Goal: Task Accomplishment & Management: Use online tool/utility

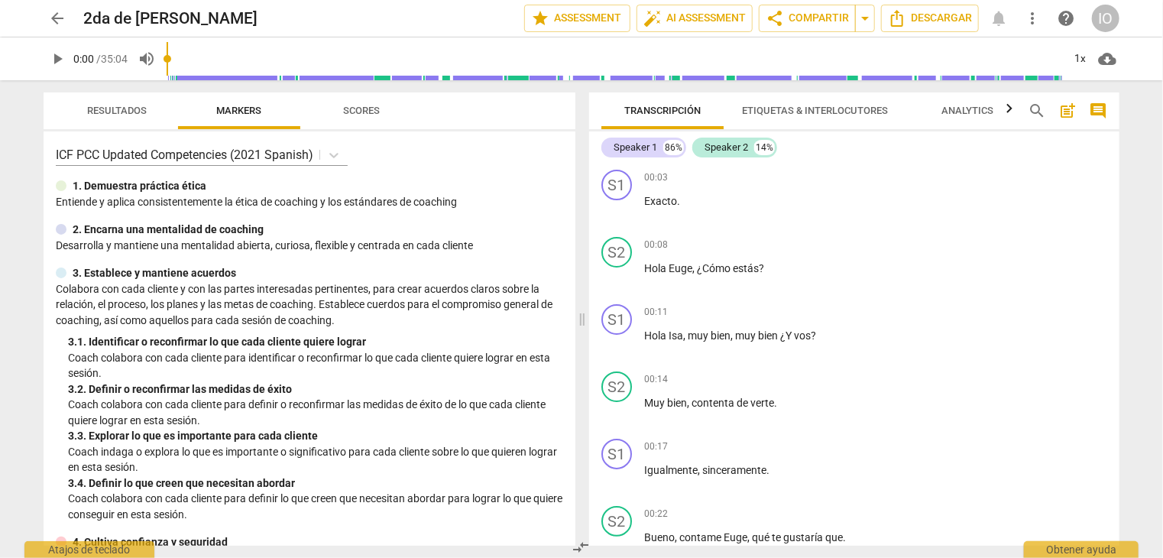
click at [63, 21] on span "arrow_back" at bounding box center [57, 18] width 18 height 18
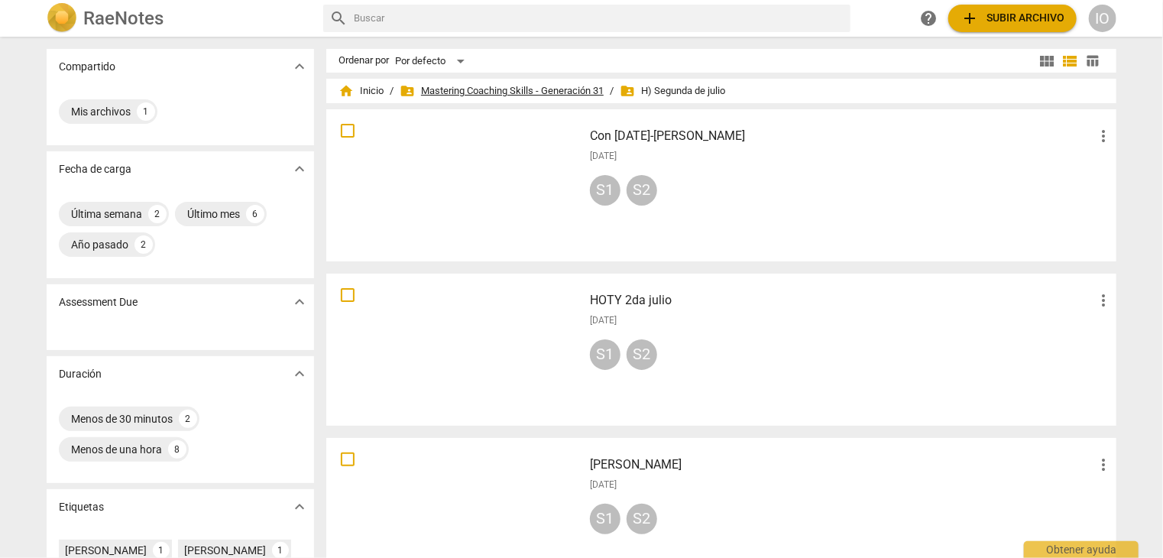
click at [476, 92] on span "folder_shared Mastering Coaching Skills - Generación 31" at bounding box center [502, 90] width 204 height 15
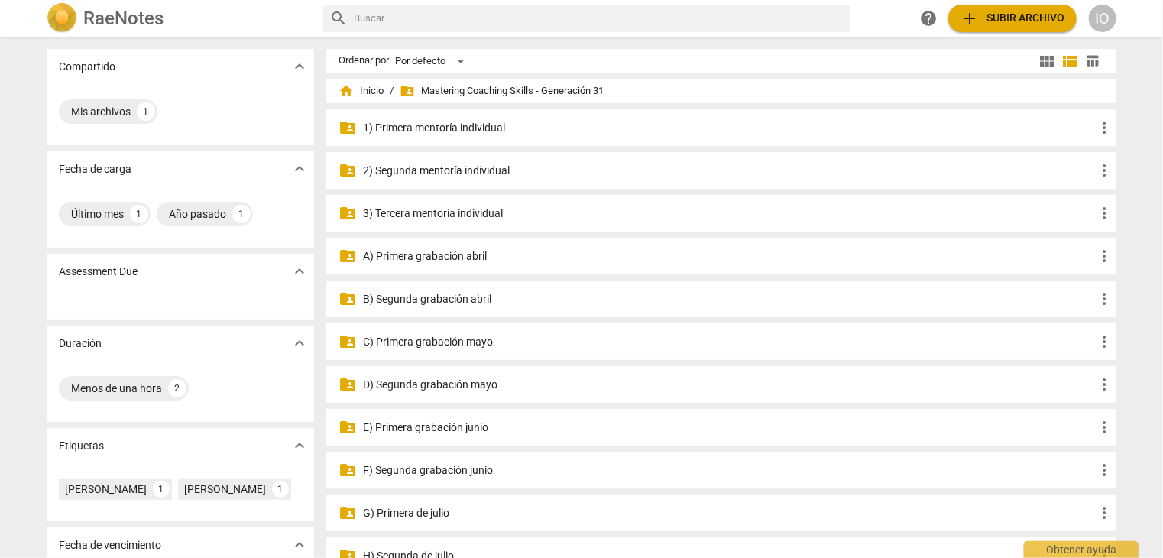
click at [484, 388] on p "D) Segunda grabación mayo" at bounding box center [729, 385] width 732 height 16
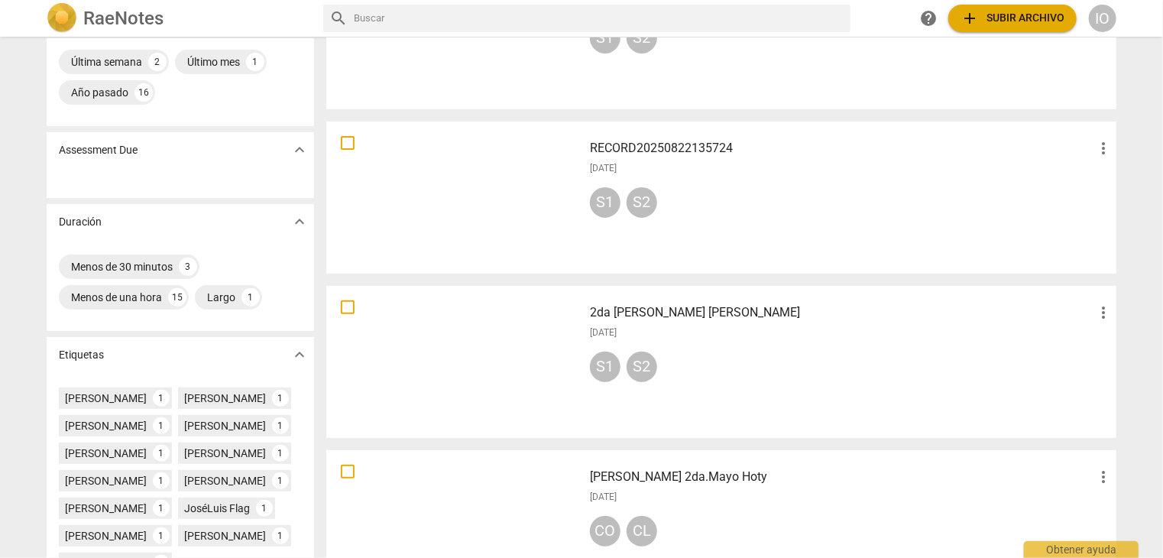
scroll to position [153, 0]
click at [446, 364] on div at bounding box center [455, 360] width 246 height 141
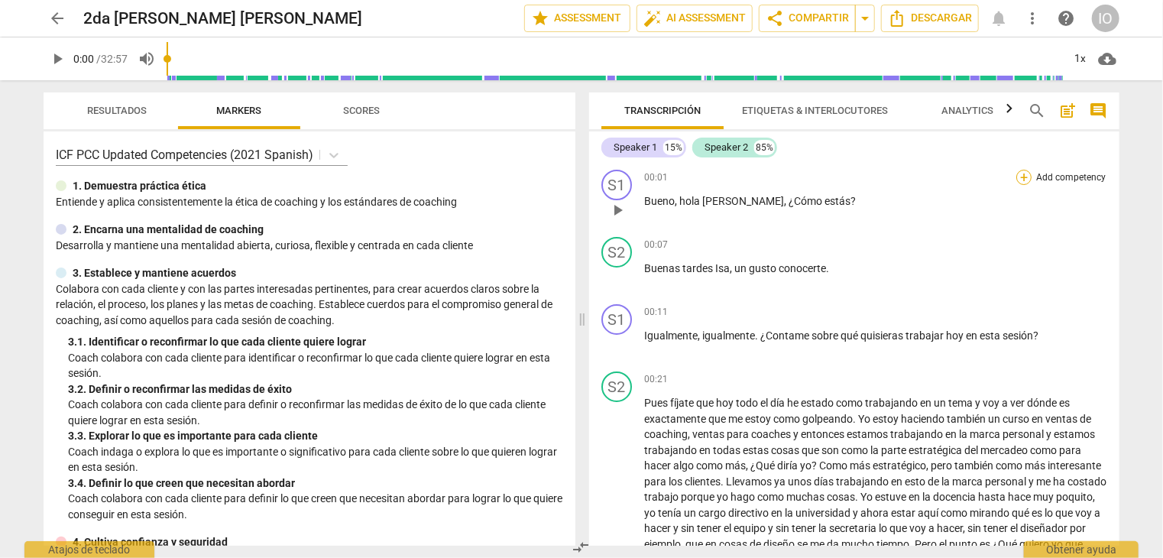
click at [1022, 180] on div "+" at bounding box center [1023, 177] width 15 height 15
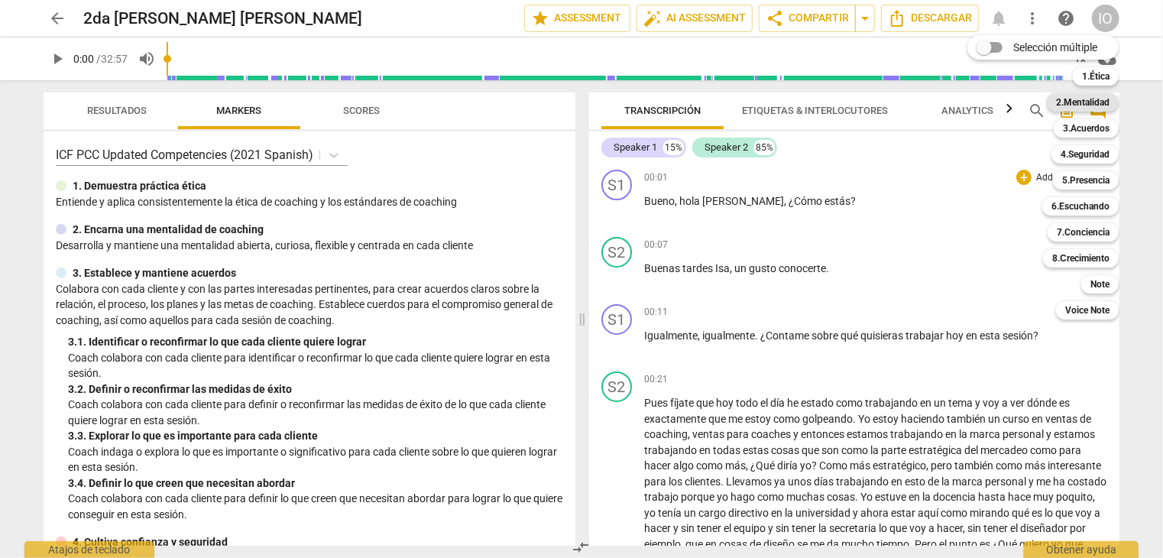
click at [1071, 106] on b "2.Mentalidad" at bounding box center [1082, 102] width 53 height 18
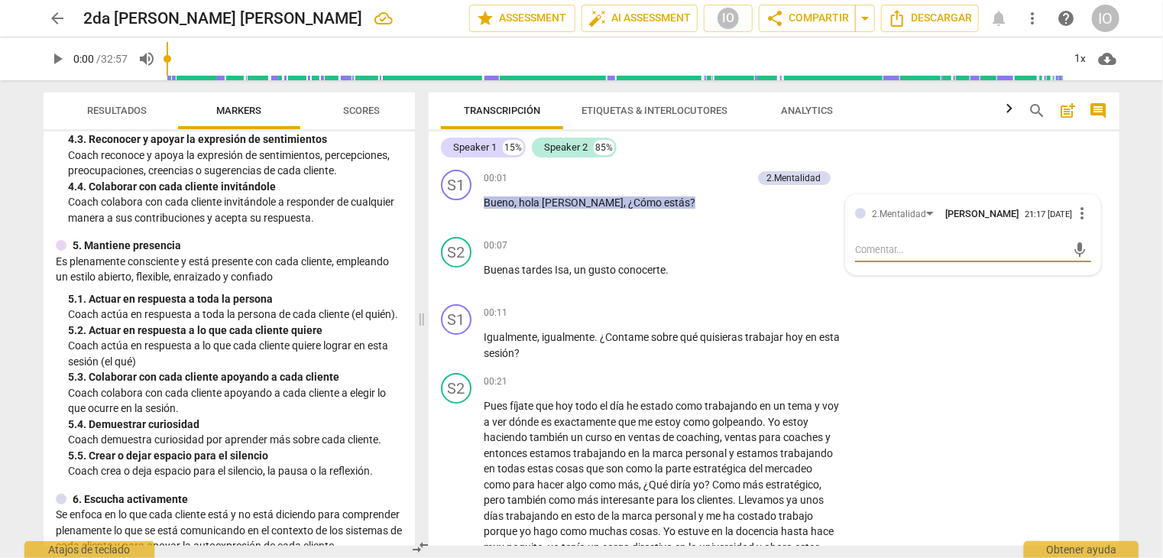
scroll to position [611, 0]
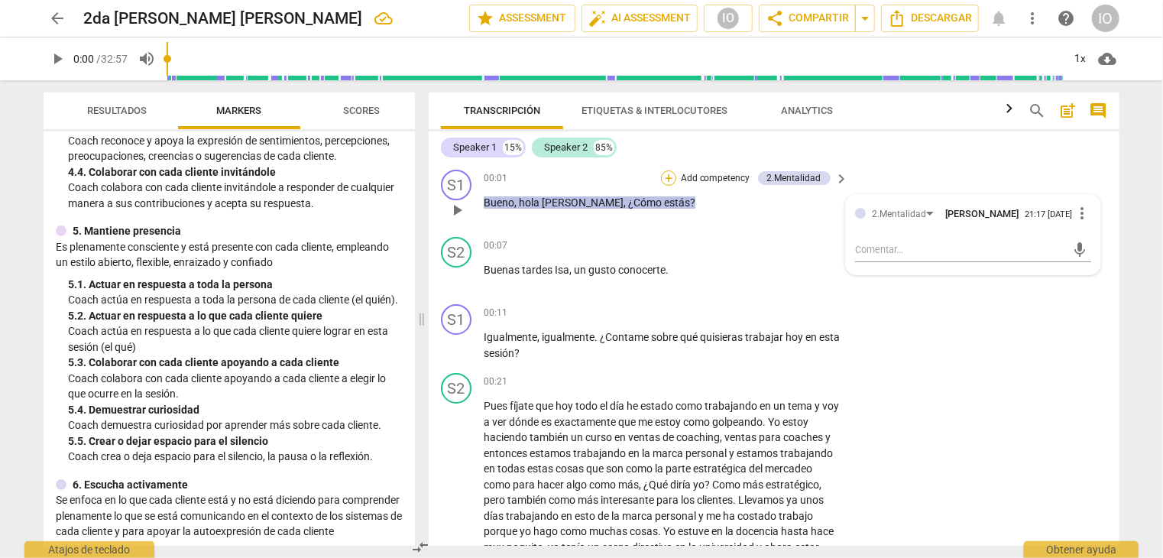
click at [666, 177] on div "+" at bounding box center [668, 177] width 15 height 15
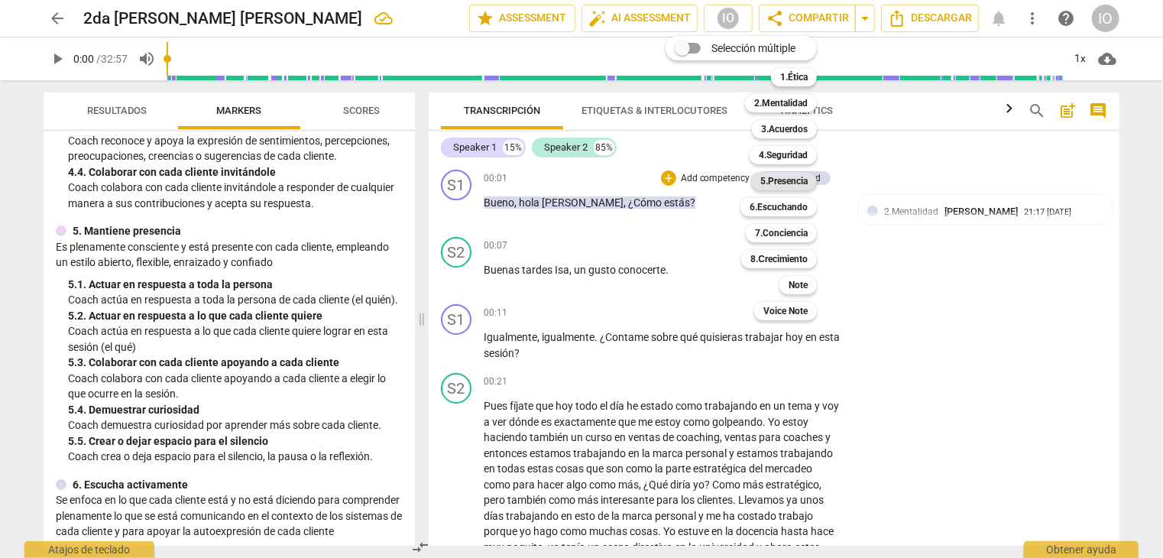
click at [784, 181] on b "5.Presencia" at bounding box center [783, 181] width 47 height 18
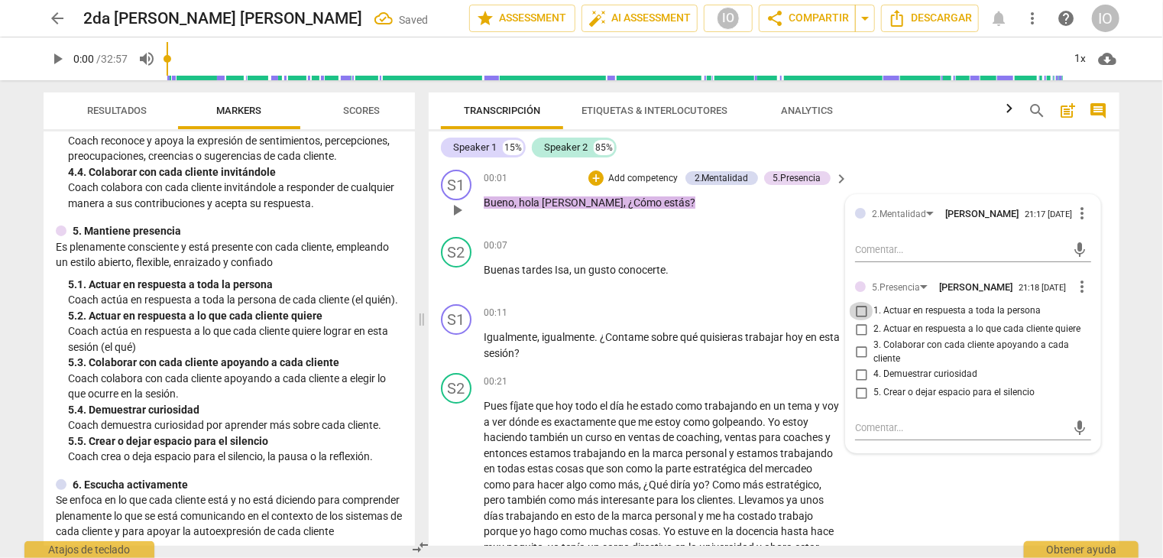
click at [860, 312] on input "1. Actuar en respuesta a toda la persona" at bounding box center [861, 311] width 24 height 18
checkbox input "true"
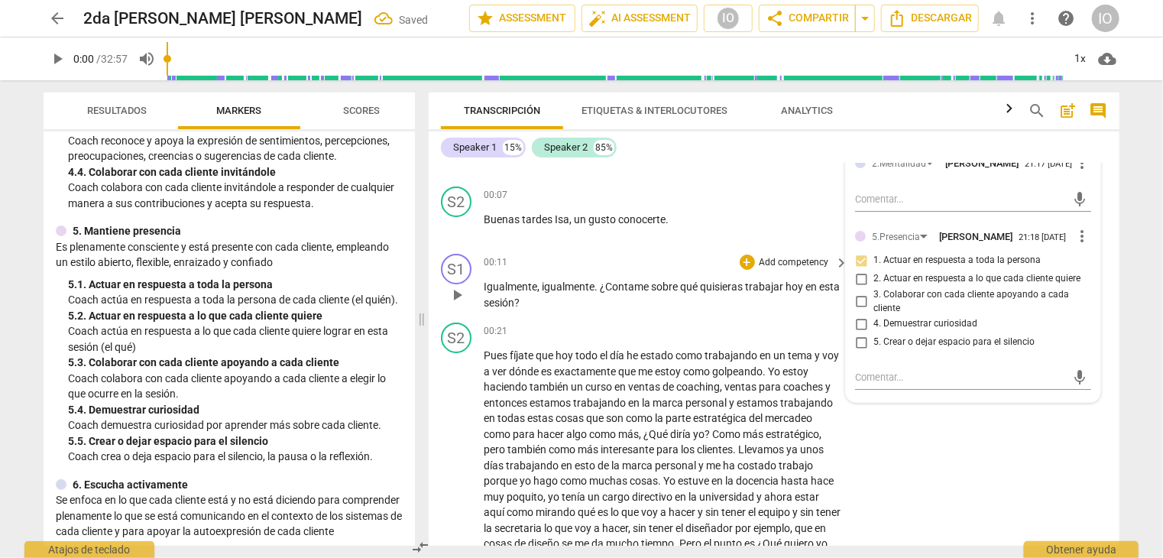
scroll to position [76, 0]
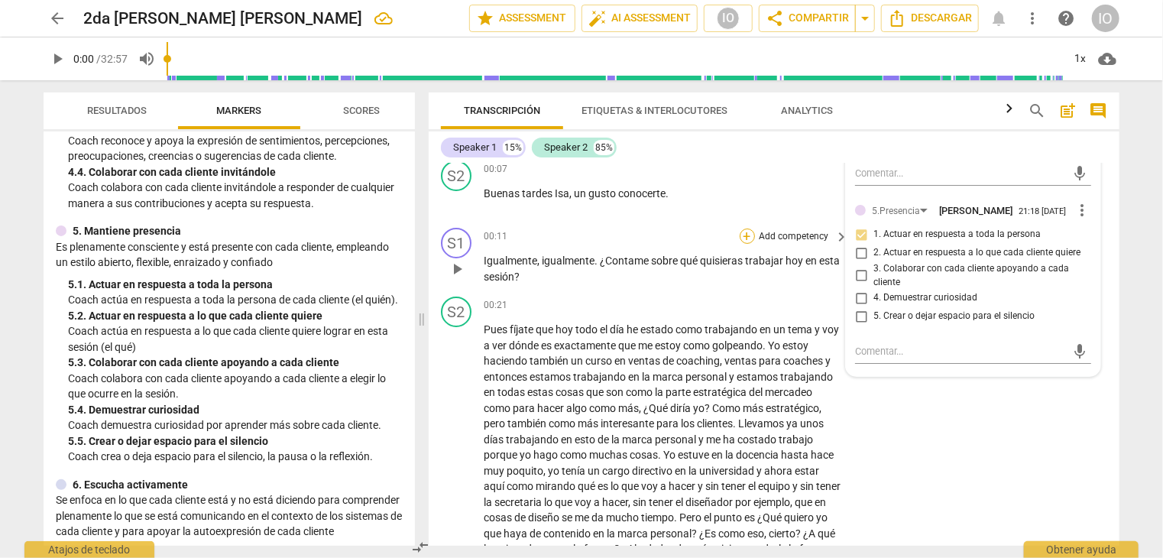
click at [743, 235] on div "+" at bounding box center [747, 235] width 15 height 15
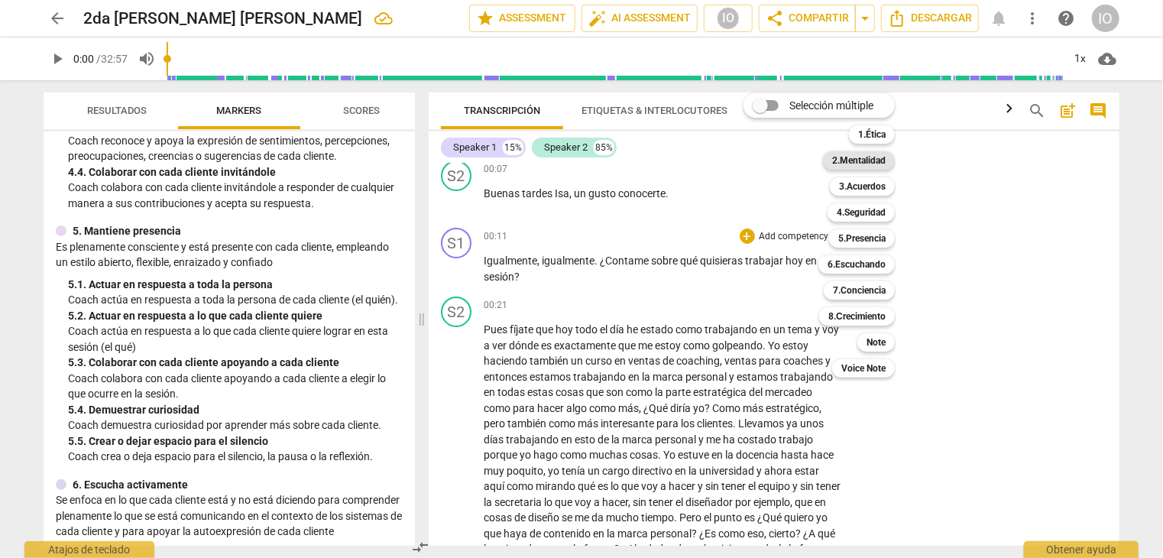
click at [859, 160] on b "2.Mentalidad" at bounding box center [858, 160] width 53 height 18
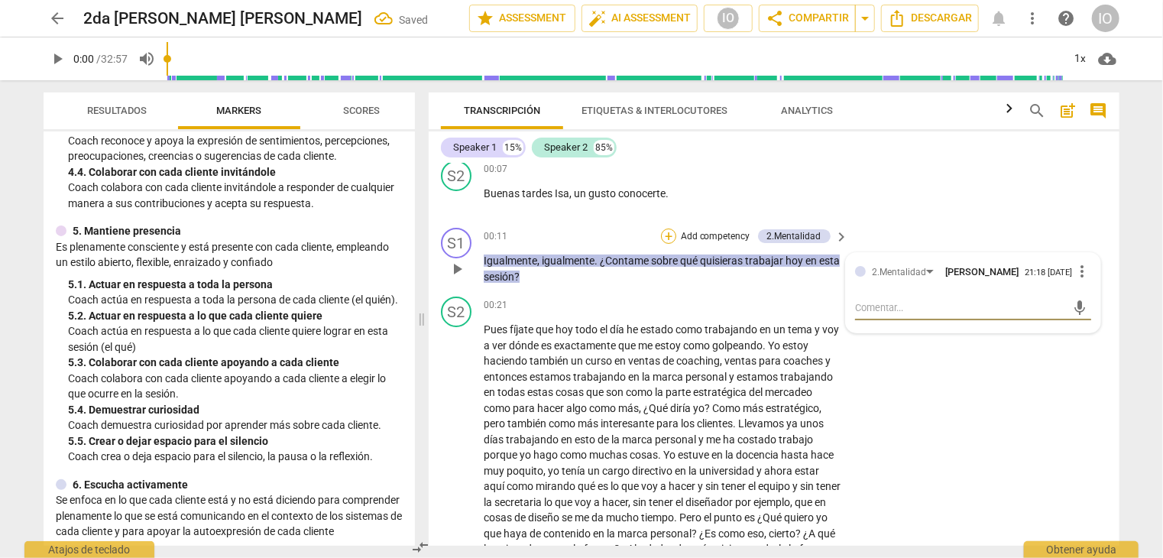
click at [666, 238] on div "+" at bounding box center [668, 235] width 15 height 15
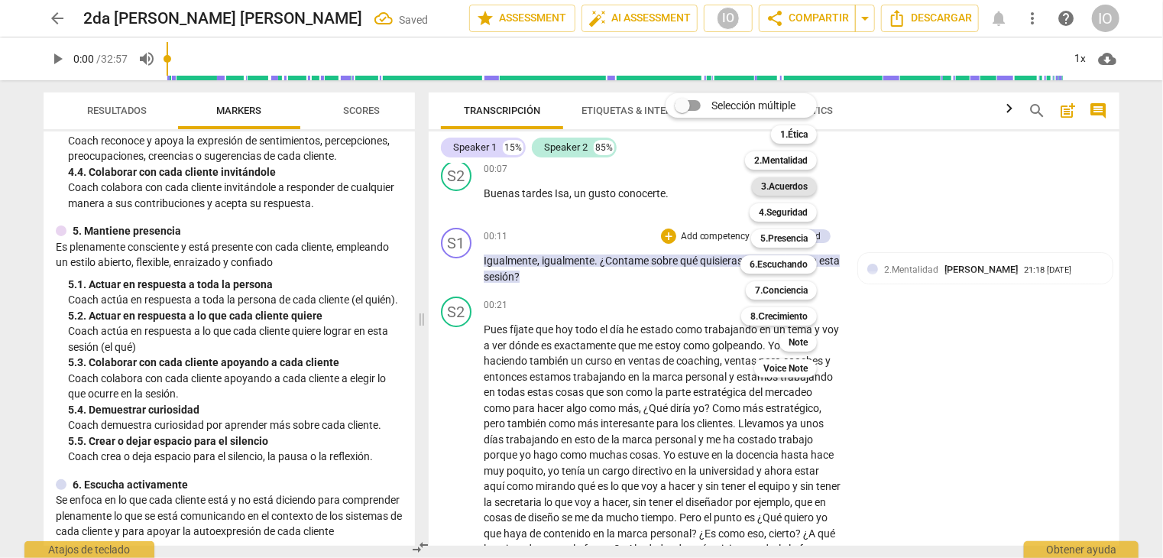
click at [772, 185] on b "3.Acuerdos" at bounding box center [784, 186] width 47 height 18
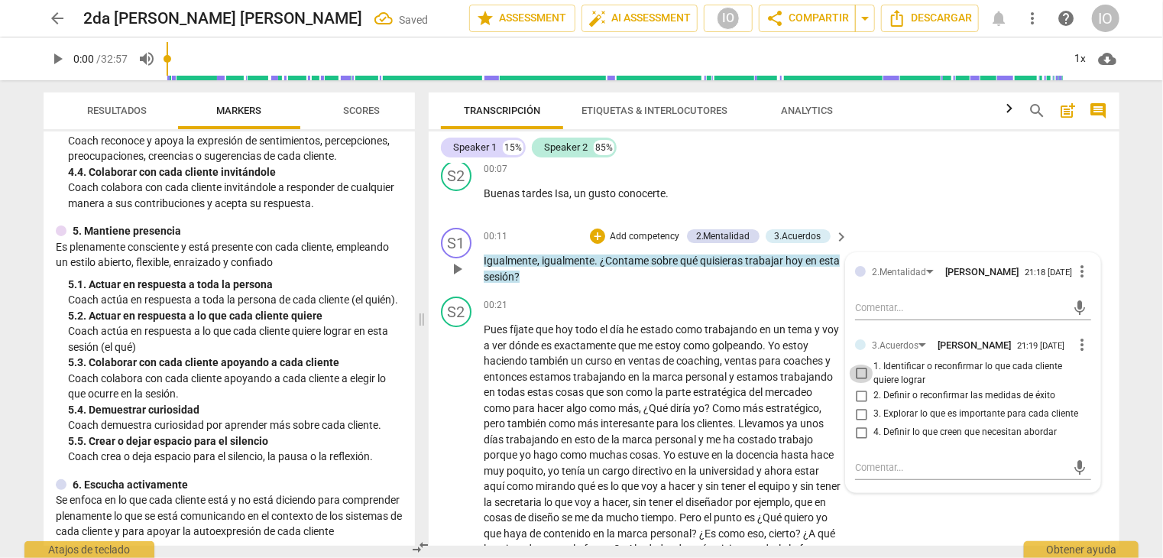
click at [853, 374] on input "1. Identificar o reconfirmar lo que cada cliente quiere lograr" at bounding box center [861, 373] width 24 height 18
checkbox input "true"
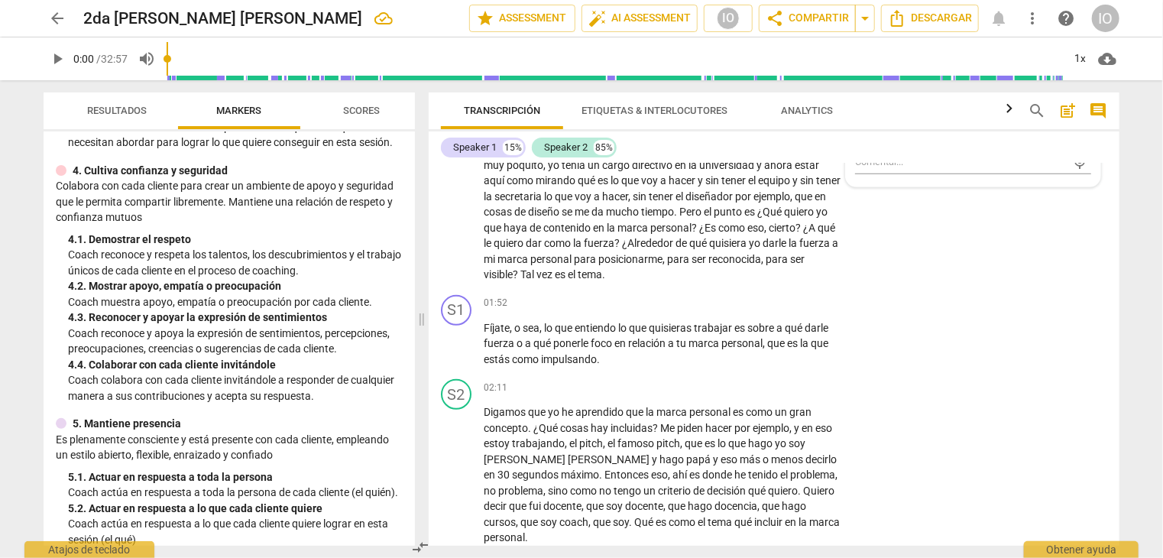
scroll to position [382, 0]
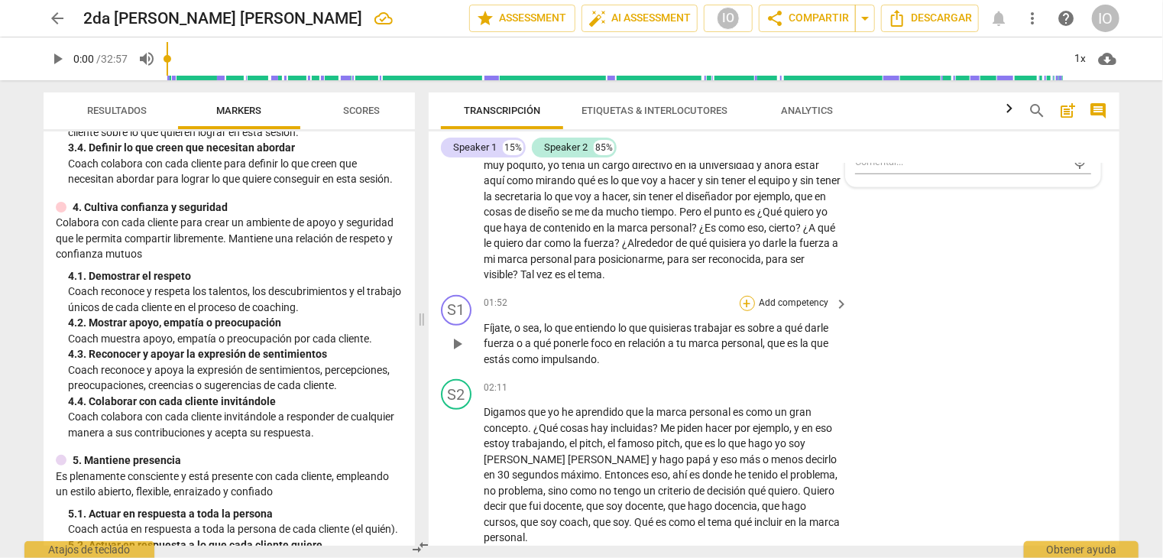
click at [744, 303] on div "+" at bounding box center [747, 303] width 15 height 15
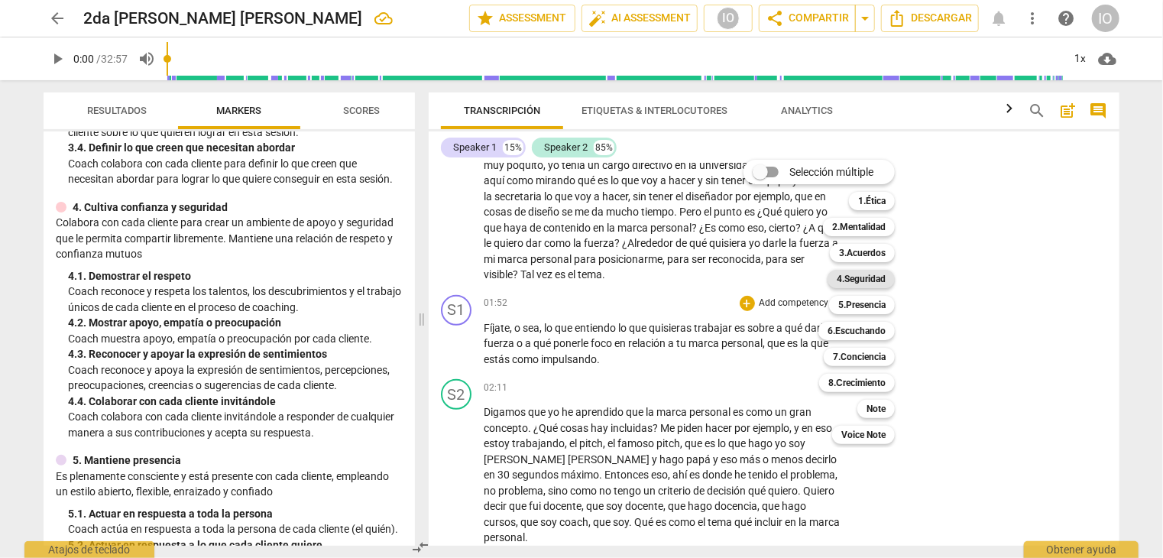
click at [839, 276] on b "4.Seguridad" at bounding box center [861, 279] width 49 height 18
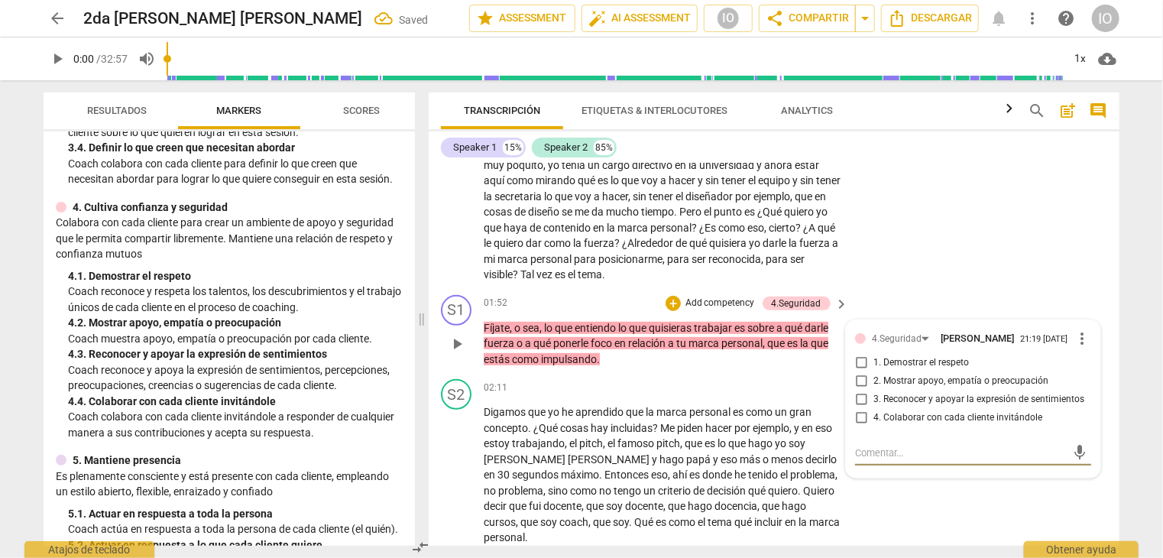
click at [857, 400] on input "3. Reconocer y apoyar la expresión de sentimientos" at bounding box center [861, 399] width 24 height 18
checkbox input "true"
click at [670, 305] on div "+" at bounding box center [673, 303] width 15 height 15
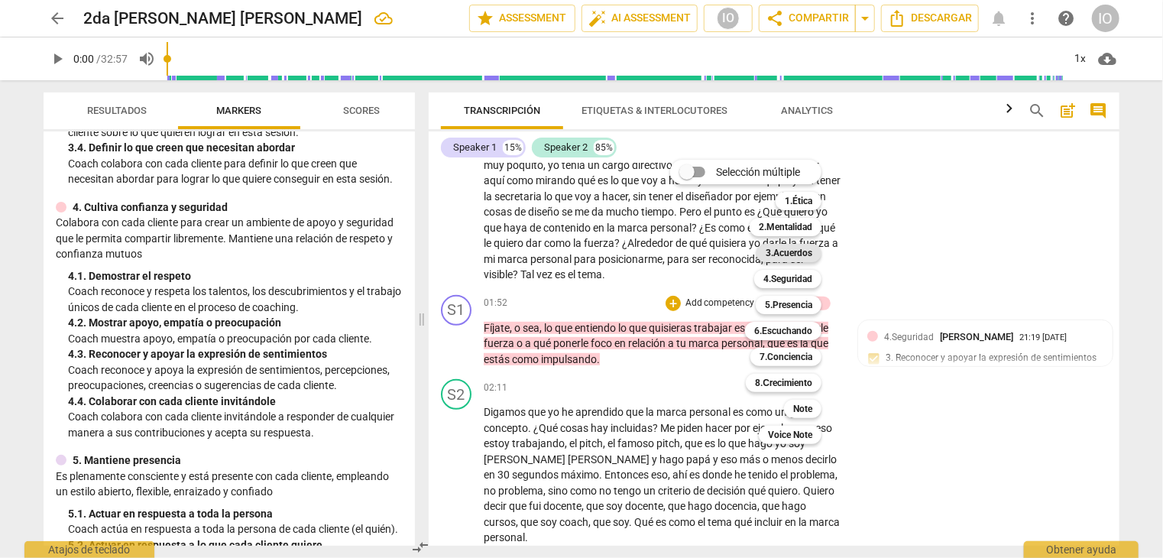
click at [801, 251] on b "3.Acuerdos" at bounding box center [789, 253] width 47 height 18
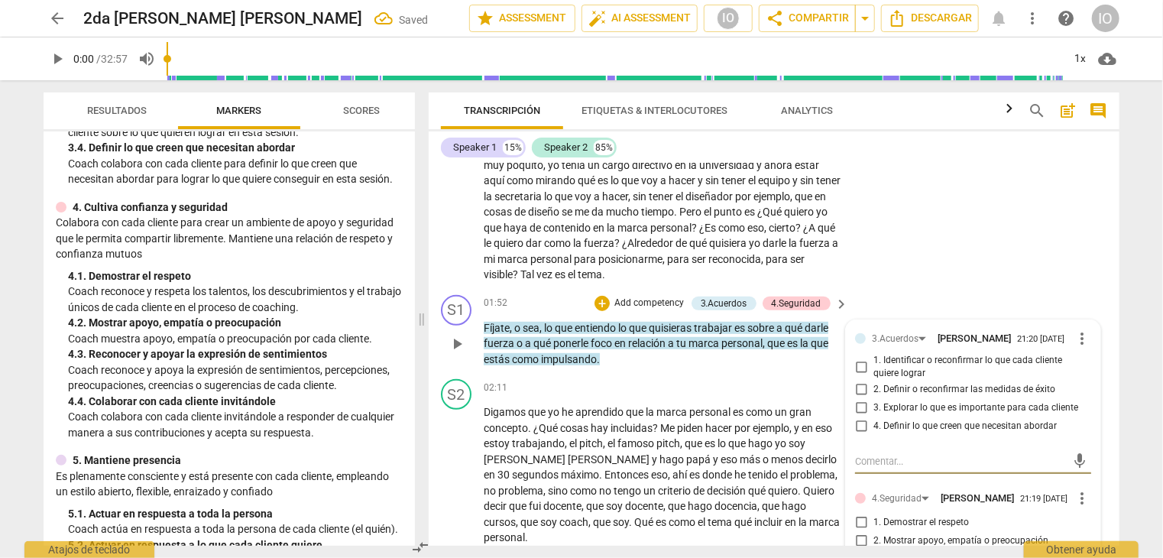
click at [856, 366] on input "1. Identificar o reconfirmar lo que cada cliente quiere lograr" at bounding box center [861, 367] width 24 height 18
checkbox input "true"
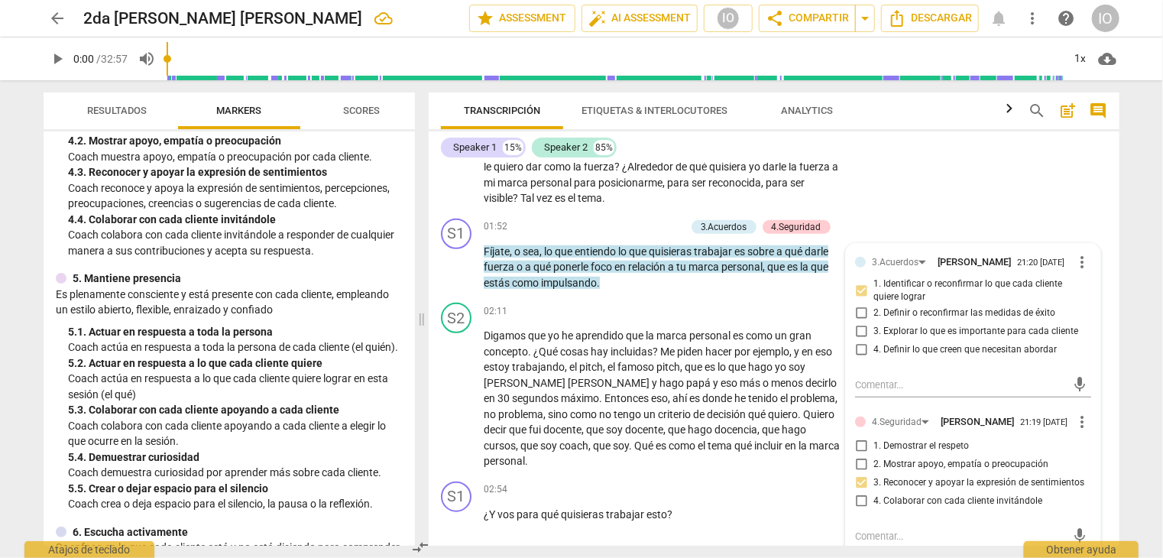
scroll to position [611, 0]
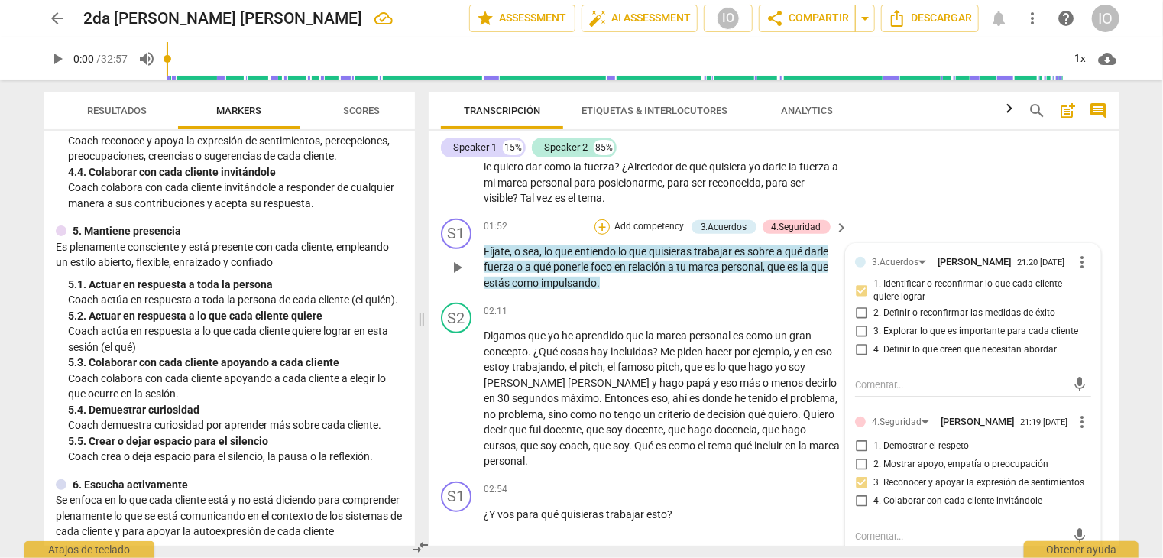
click at [599, 228] on div "+" at bounding box center [601, 226] width 15 height 15
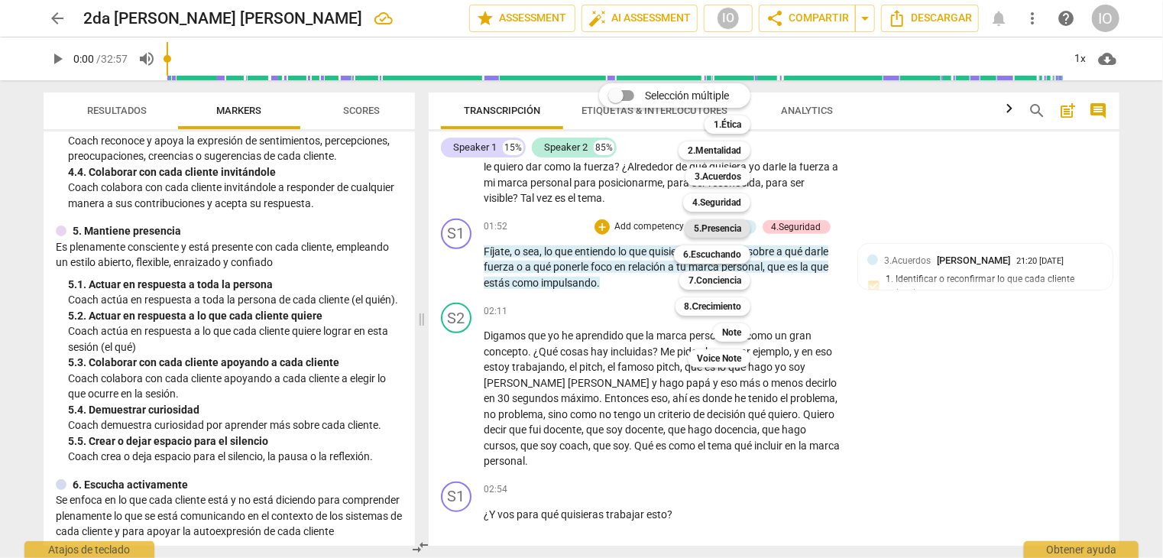
click at [709, 230] on b "5.Presencia" at bounding box center [717, 228] width 47 height 18
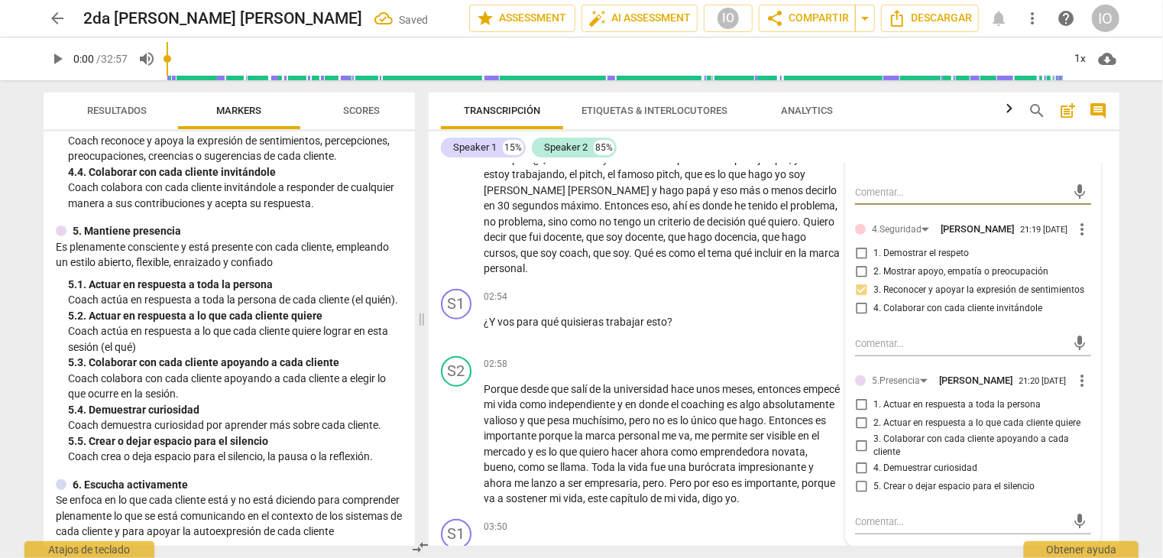
scroll to position [688, 0]
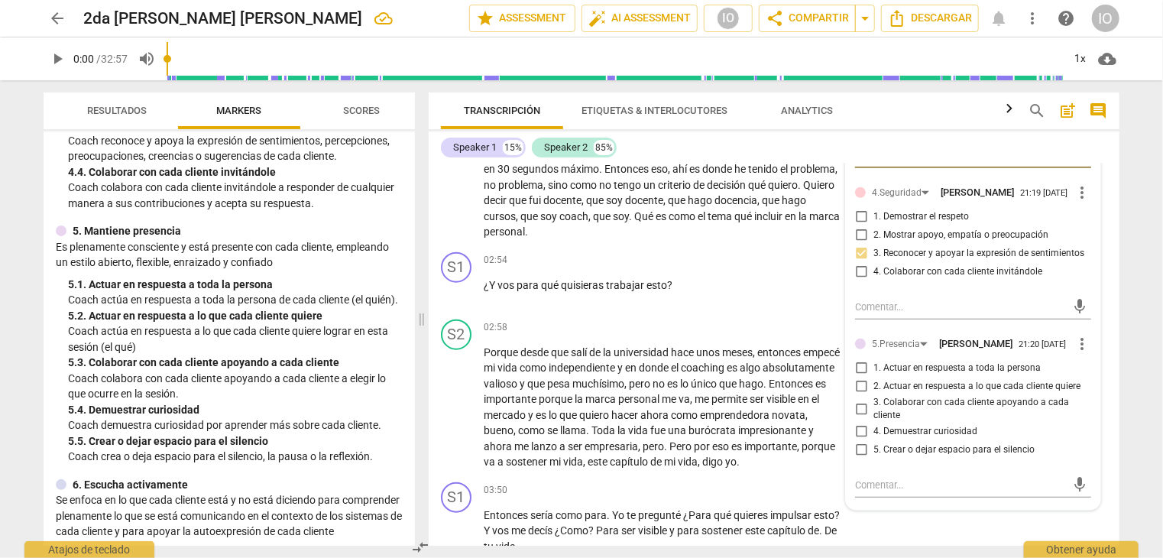
click at [857, 386] on input "2. Actuar en respuesta a lo que cada cliente quiere" at bounding box center [861, 386] width 24 height 18
checkbox input "true"
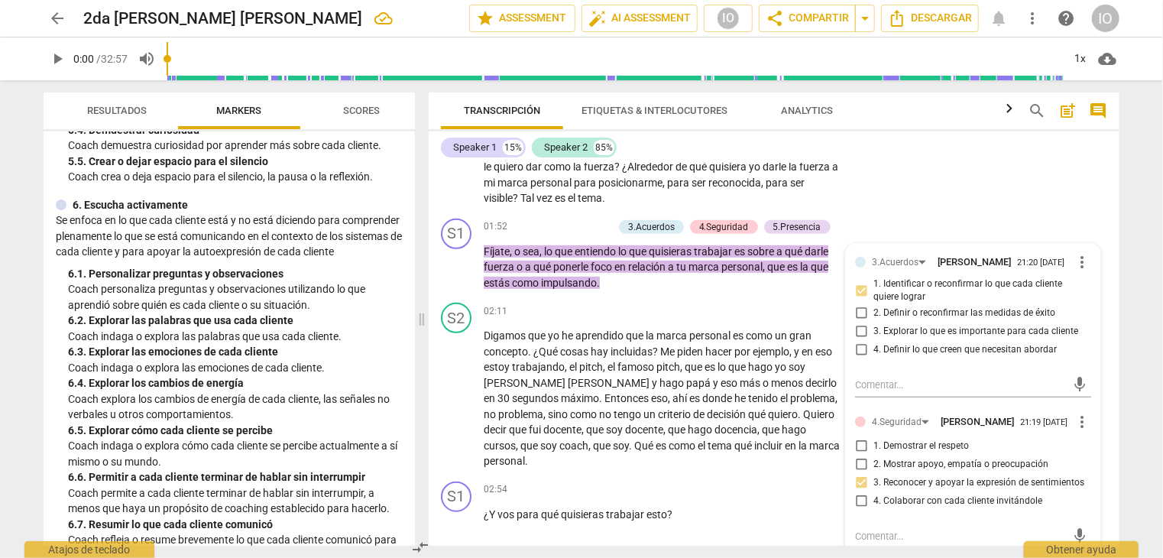
scroll to position [917, 0]
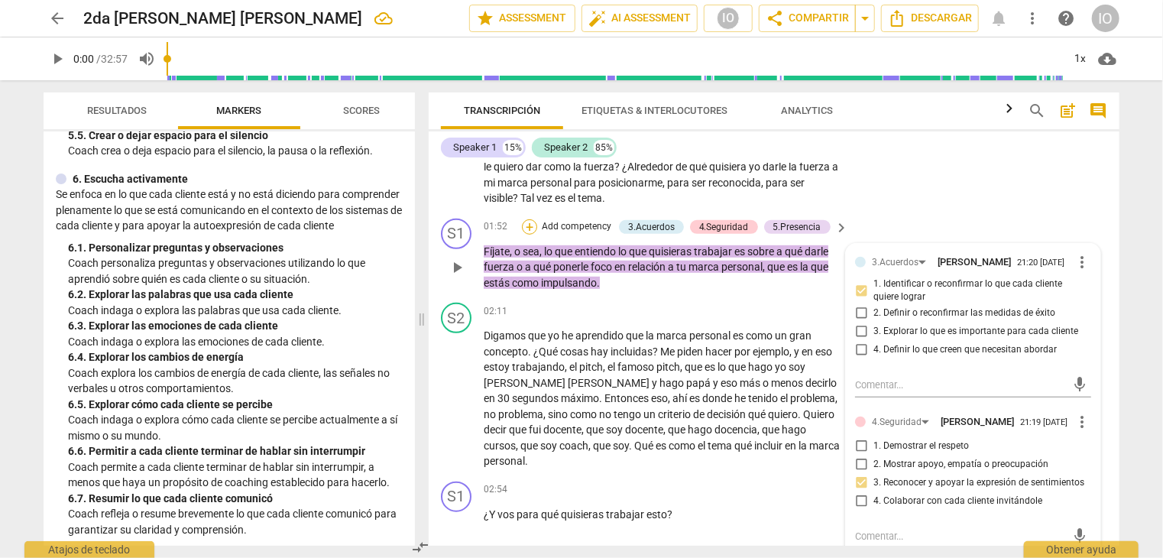
click at [529, 226] on div "+" at bounding box center [529, 226] width 15 height 15
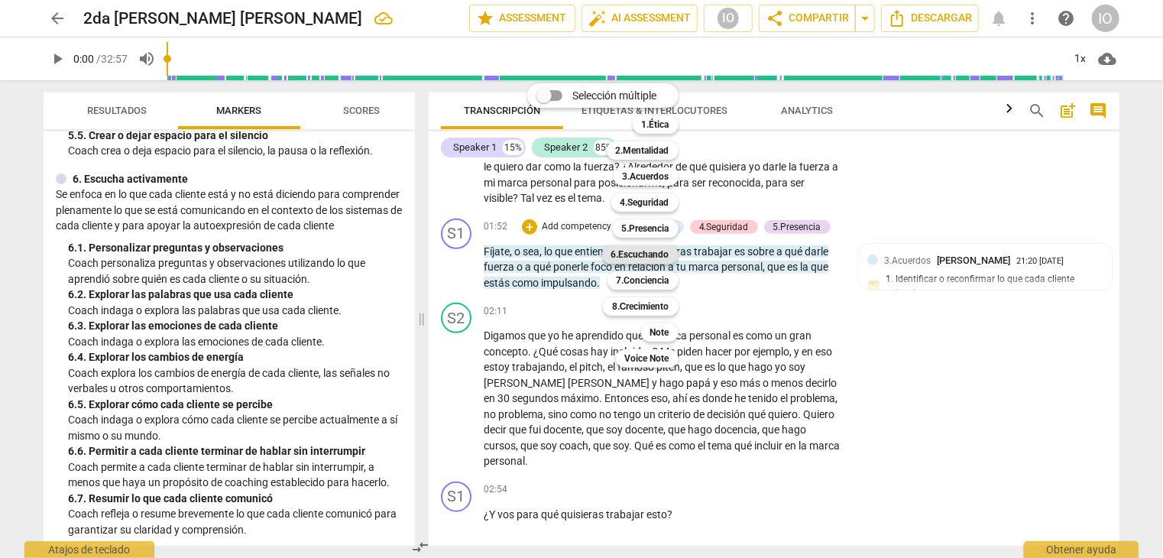
click at [648, 254] on b "6.Escuchando" at bounding box center [640, 254] width 58 height 18
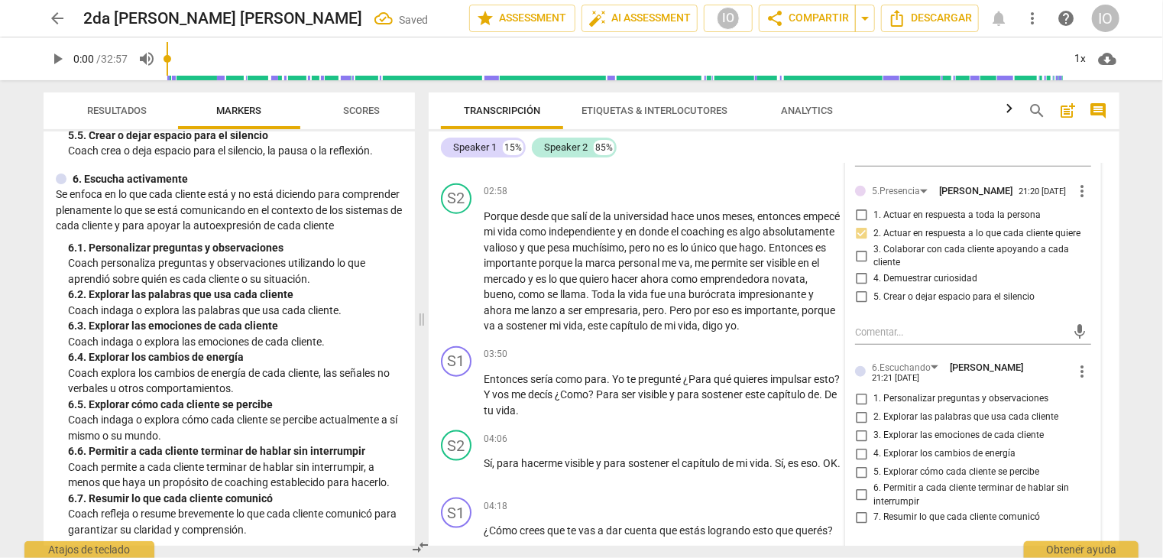
scroll to position [840, 0]
click at [856, 395] on input "1. Personalizar preguntas y observaciones" at bounding box center [861, 399] width 24 height 18
checkbox input "true"
click at [856, 411] on input "2. Explorar las palabras que usa cada cliente" at bounding box center [861, 417] width 24 height 18
checkbox input "true"
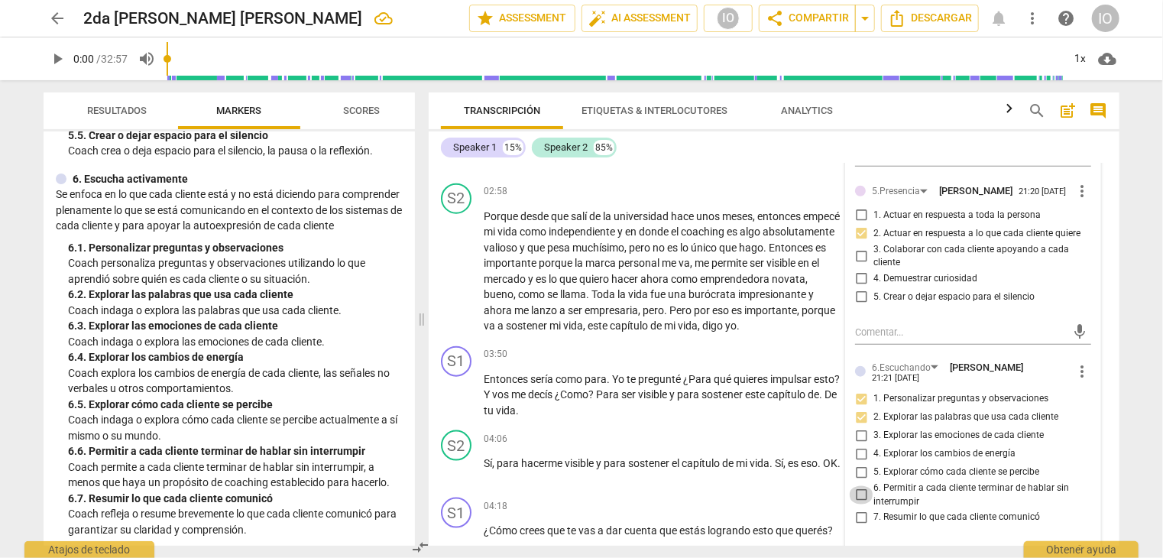
click at [859, 489] on input "6. Permitir a cada cliente terminar de hablar sin interrumpir" at bounding box center [861, 495] width 24 height 18
checkbox input "true"
click at [859, 510] on input "7. Resumir lo que cada cliente comunicó" at bounding box center [861, 517] width 24 height 18
checkbox input "true"
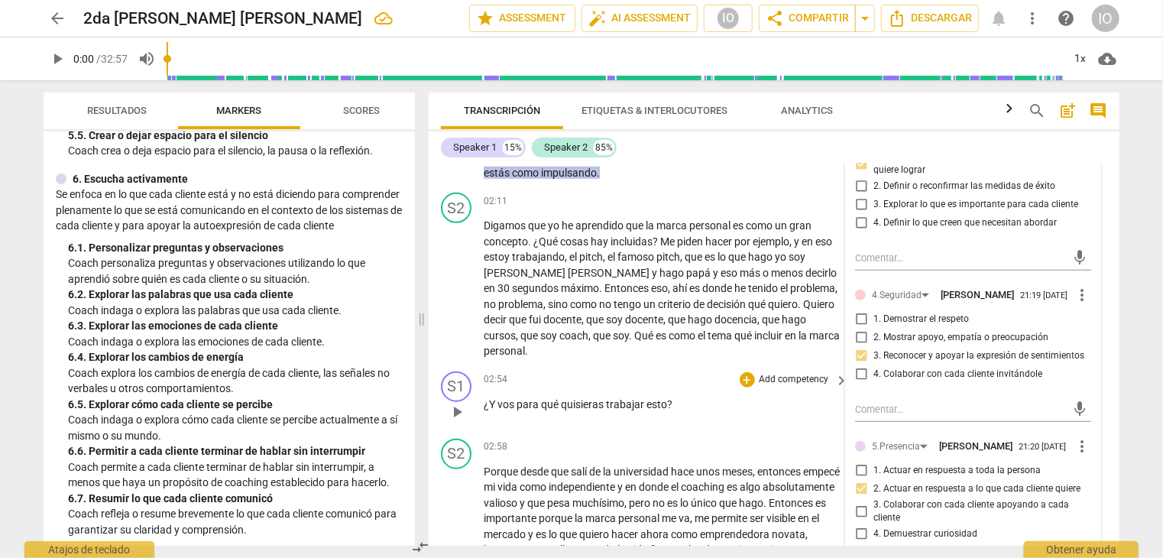
scroll to position [611, 0]
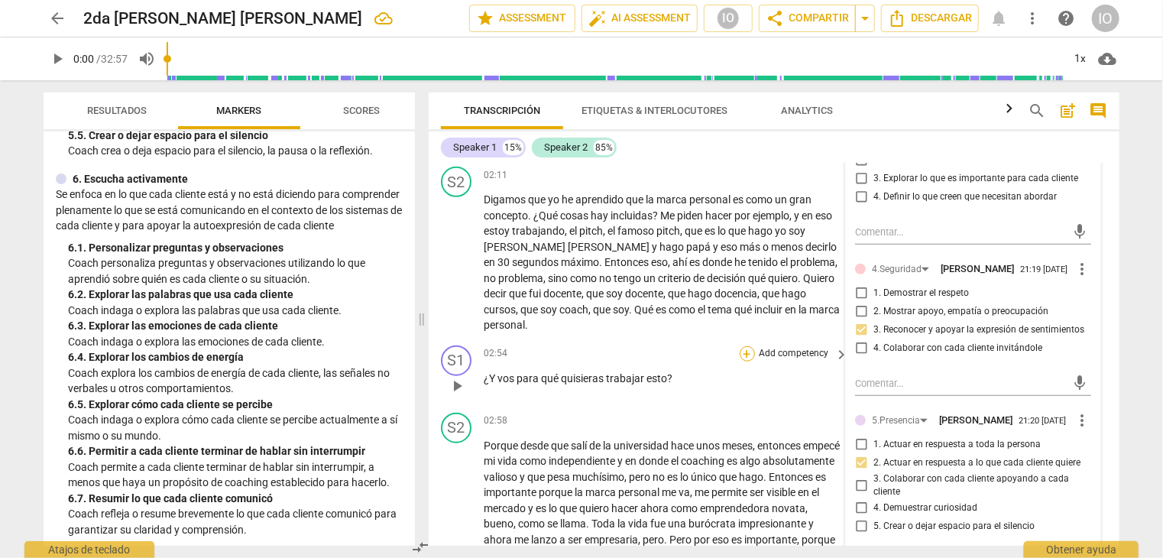
click at [741, 346] on div "+" at bounding box center [747, 353] width 15 height 15
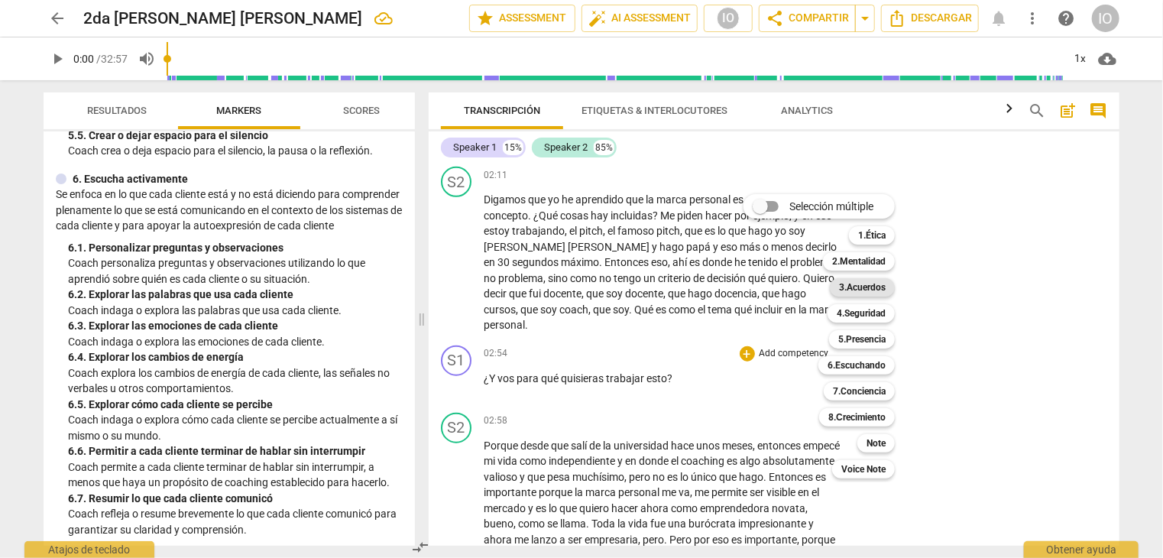
click at [857, 290] on b "3.Acuerdos" at bounding box center [862, 287] width 47 height 18
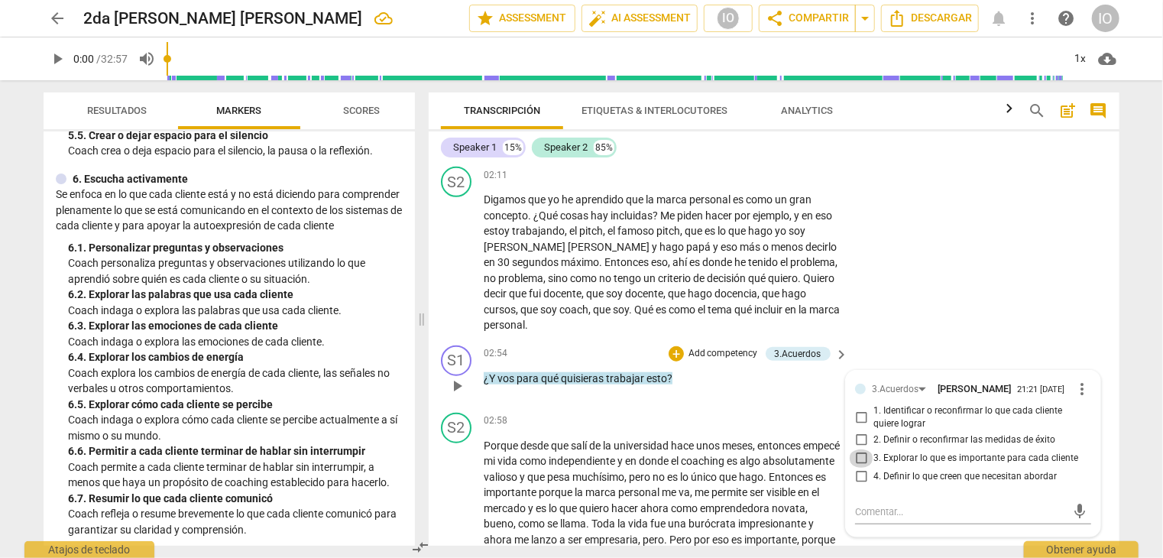
click at [860, 449] on input "3. Explorar lo que es importante para cada cliente" at bounding box center [861, 458] width 24 height 18
checkbox input "true"
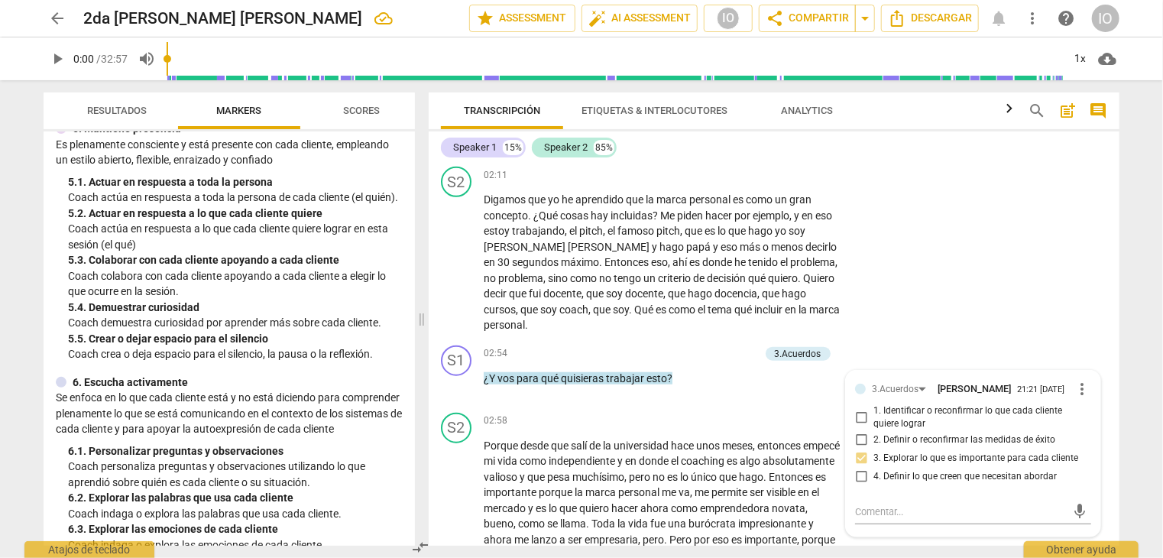
scroll to position [688, 0]
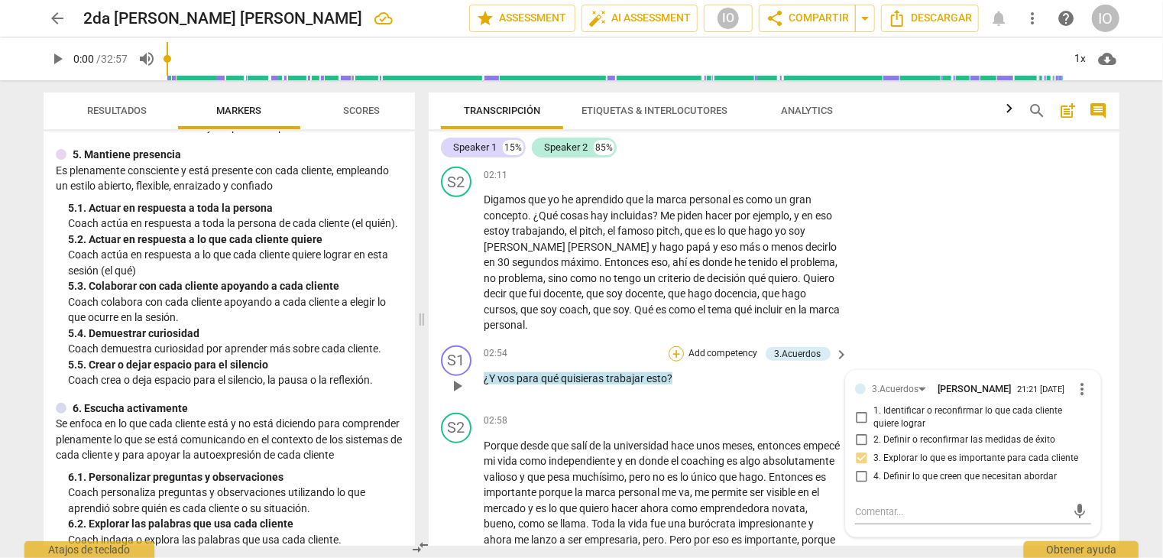
click at [669, 346] on div "+" at bounding box center [676, 353] width 15 height 15
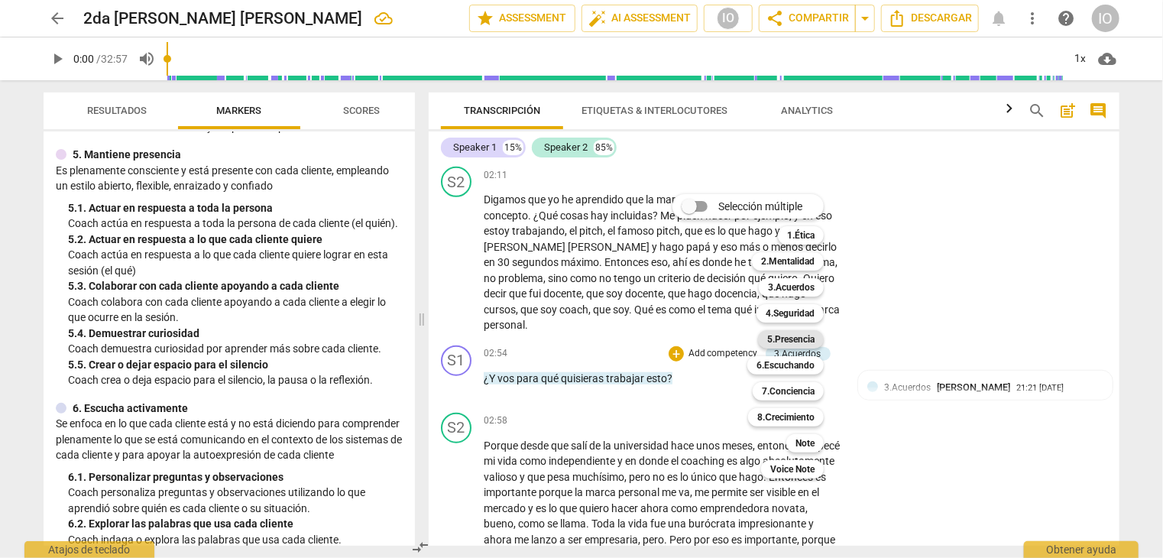
click at [779, 339] on b "5.Presencia" at bounding box center [790, 339] width 47 height 18
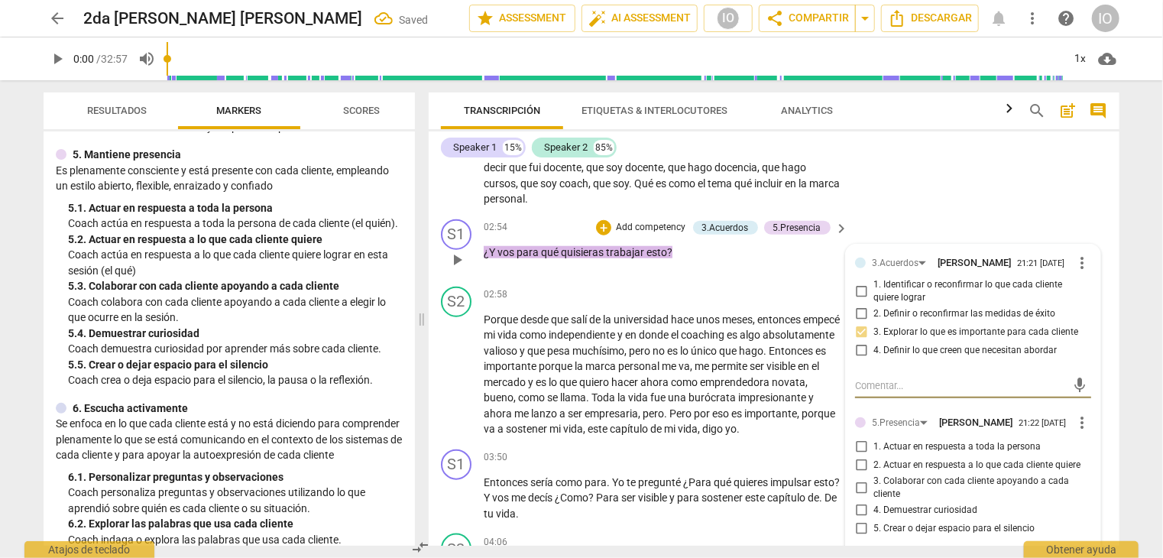
scroll to position [840, 0]
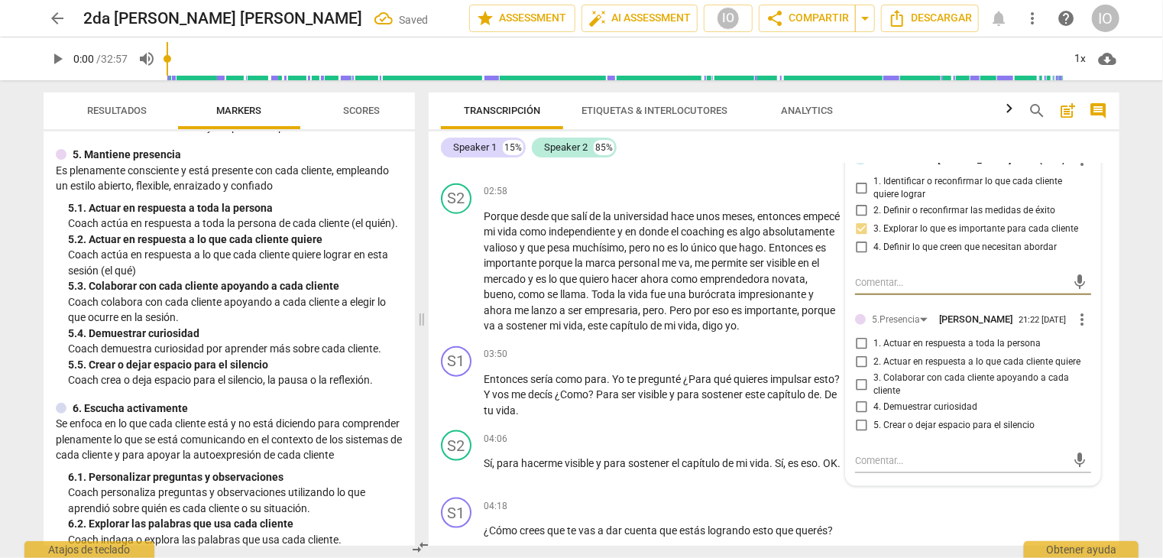
click at [860, 398] on input "4. Demuestrar curiosidad" at bounding box center [861, 407] width 24 height 18
checkbox input "true"
click at [860, 353] on input "2. Actuar en respuesta a lo que cada cliente quiere" at bounding box center [861, 362] width 24 height 18
checkbox input "true"
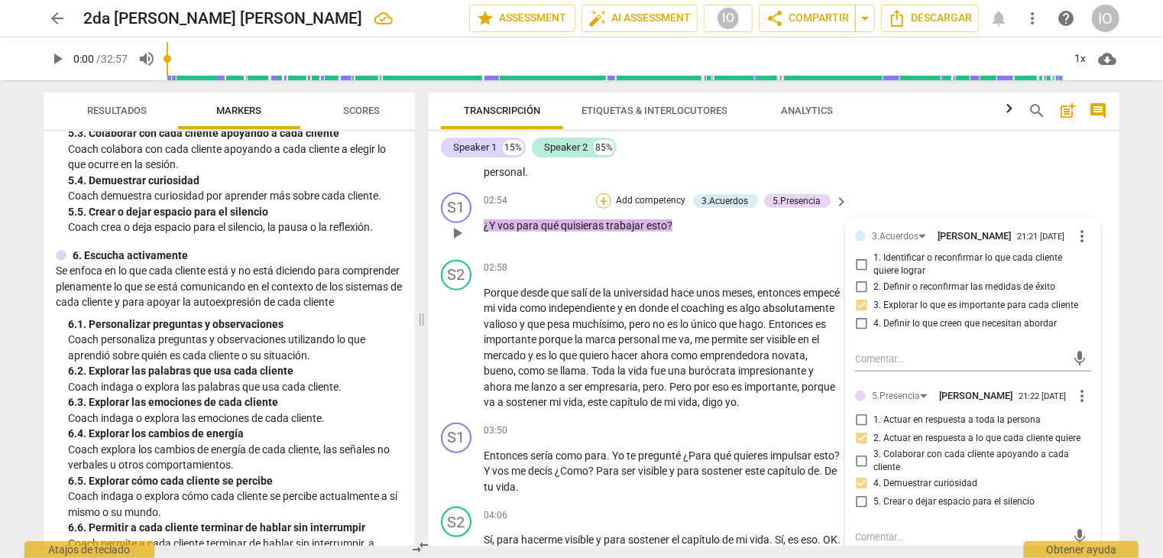
click at [605, 193] on div "+" at bounding box center [603, 200] width 15 height 15
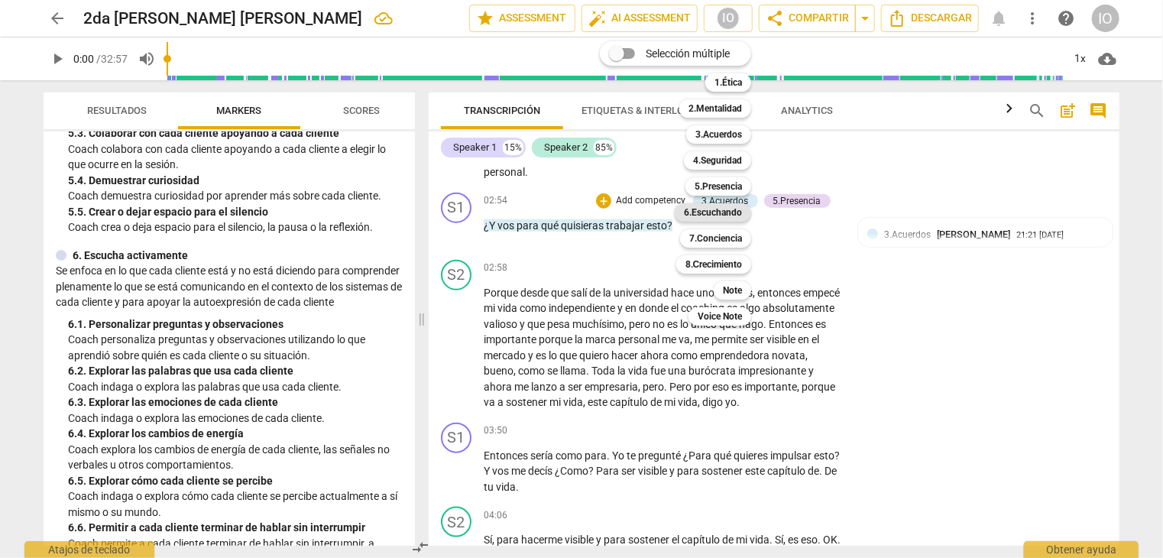
click at [715, 212] on b "6.Escuchando" at bounding box center [713, 212] width 58 height 18
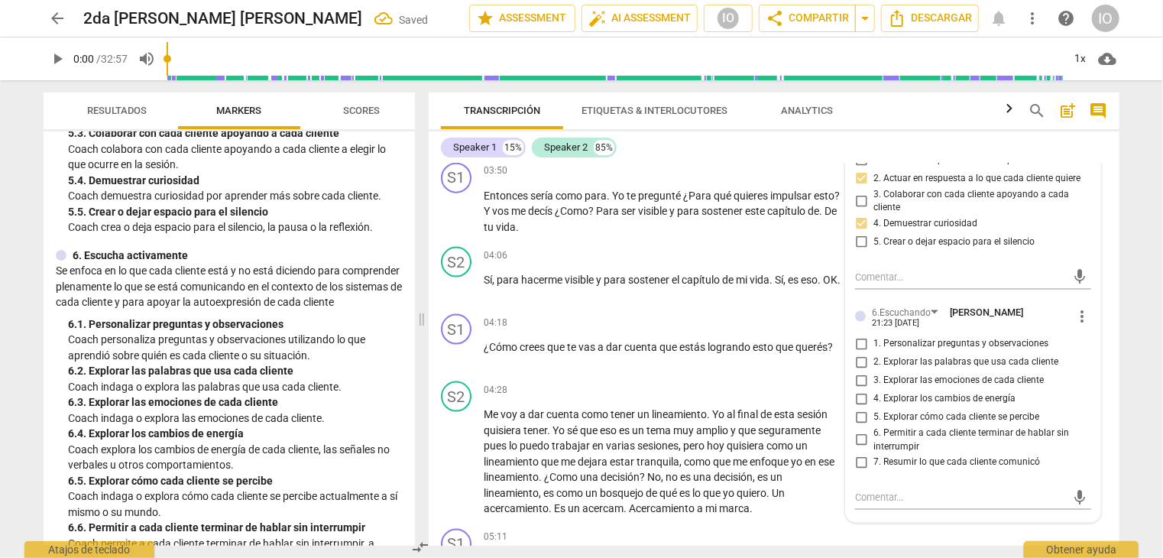
scroll to position [1070, 0]
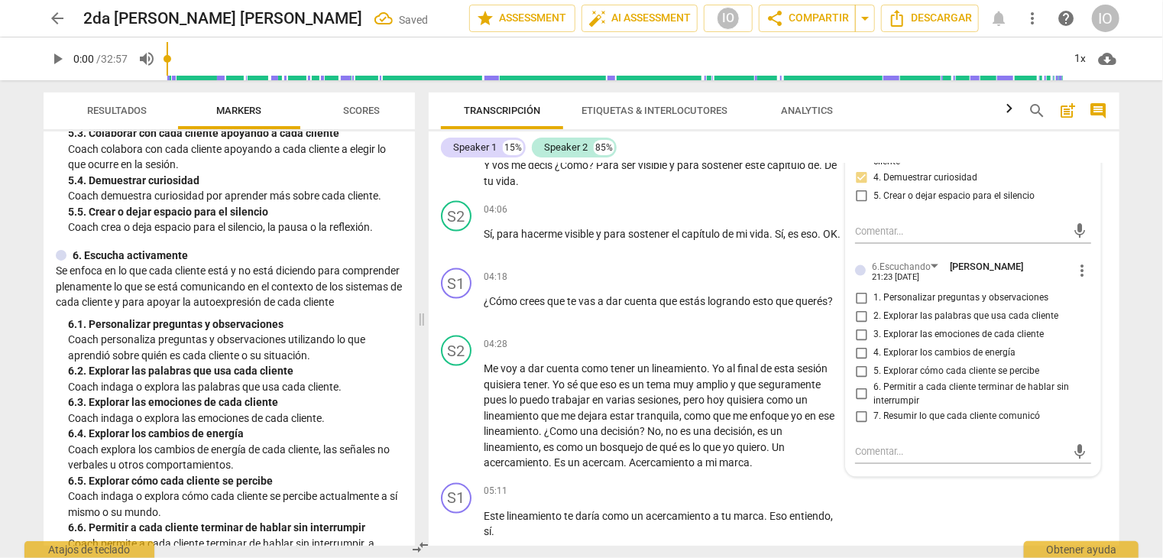
click at [853, 289] on input "1. Personalizar preguntas y observaciones" at bounding box center [861, 298] width 24 height 18
checkbox input "true"
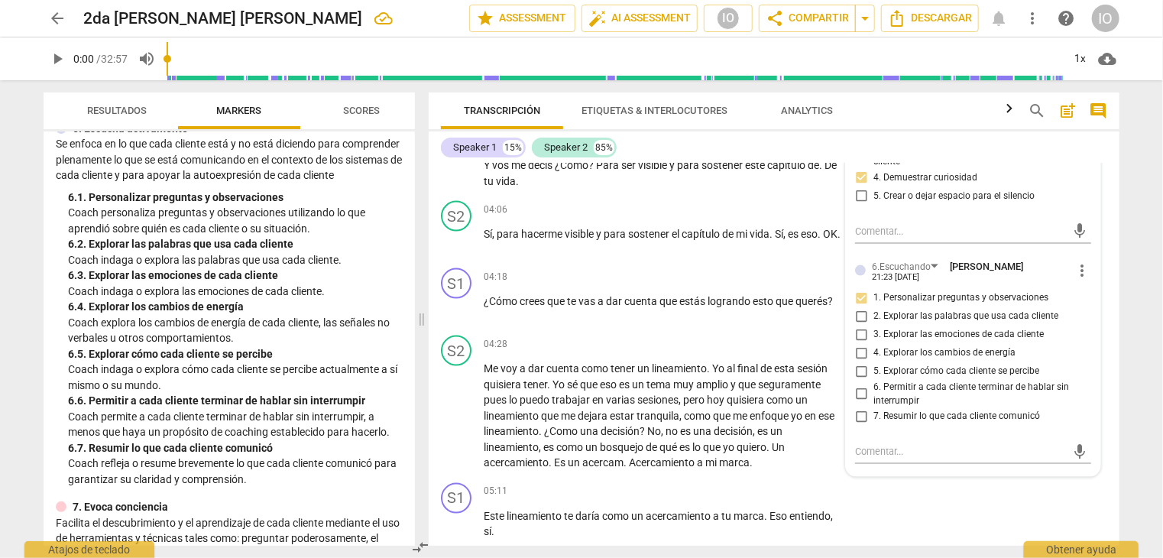
scroll to position [993, 0]
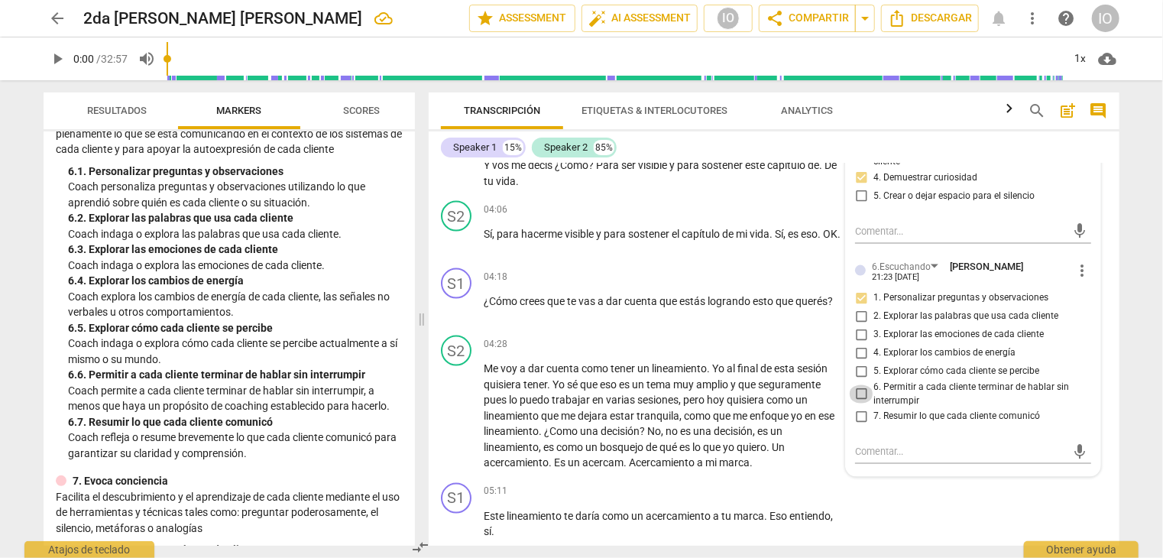
click at [859, 385] on input "6. Permitir a cada cliente terminar de hablar sin interrumpir" at bounding box center [861, 394] width 24 height 18
checkbox input "true"
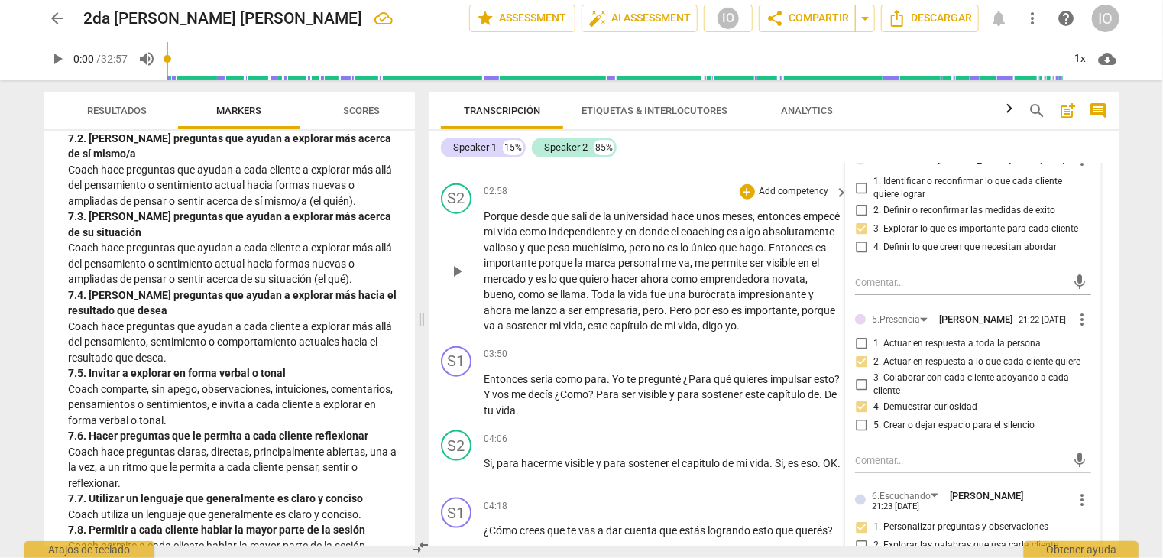
scroll to position [764, 0]
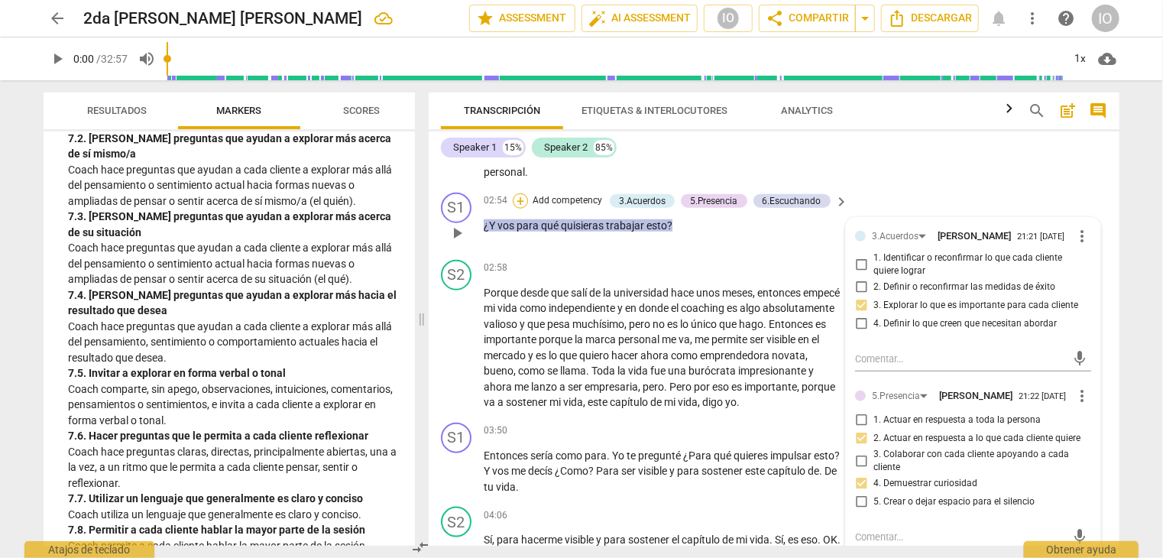
click at [517, 193] on div "+" at bounding box center [520, 200] width 15 height 15
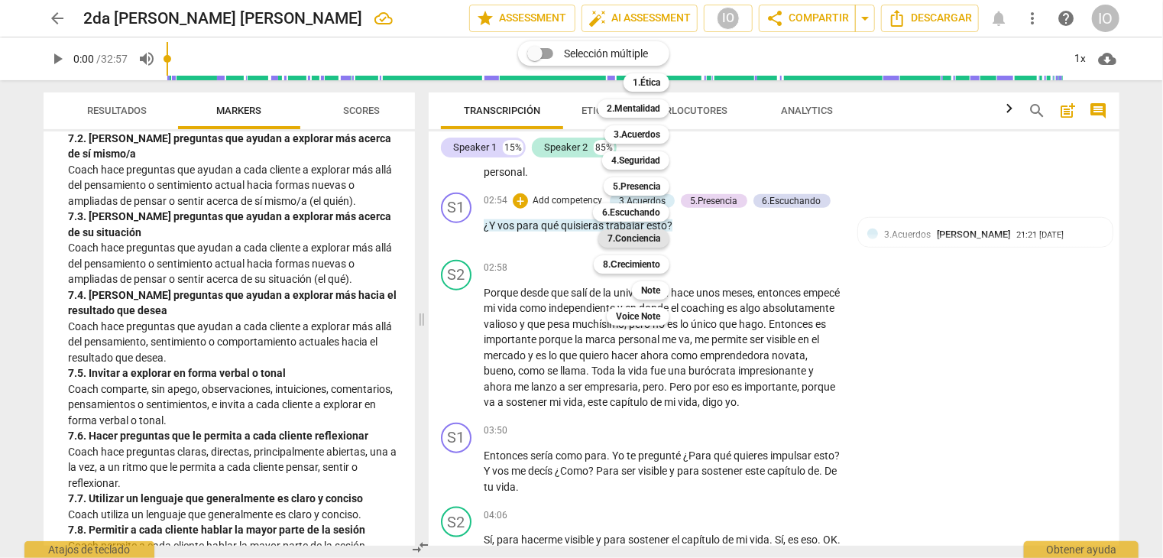
click at [633, 236] on b "7.Conciencia" at bounding box center [633, 238] width 53 height 18
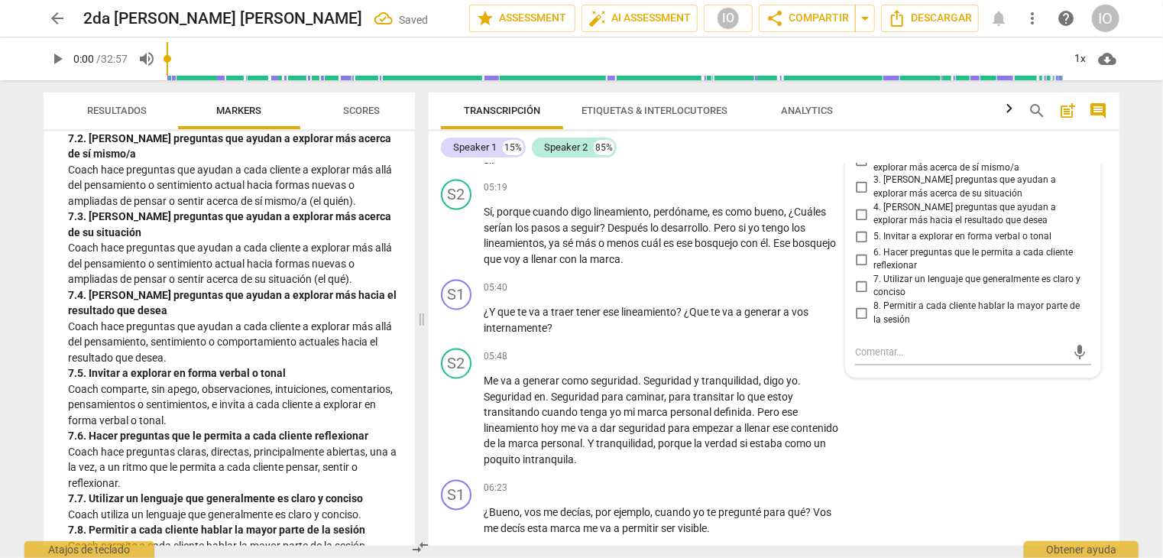
scroll to position [1452, 0]
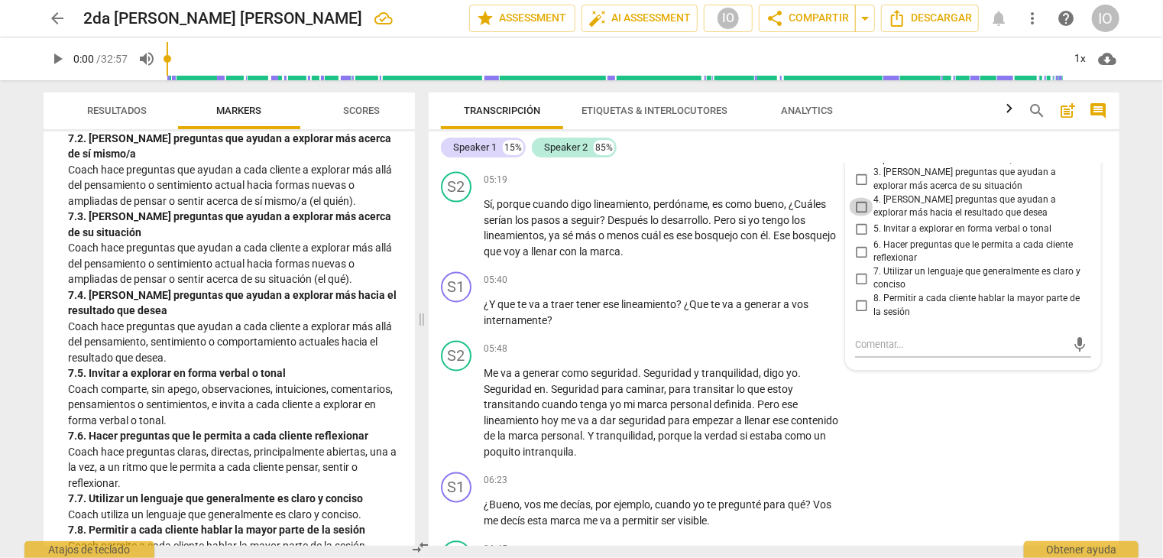
click at [856, 198] on input "4. [PERSON_NAME] preguntas que ayudan a explorar más hacia el resultado que des…" at bounding box center [861, 207] width 24 height 18
checkbox input "true"
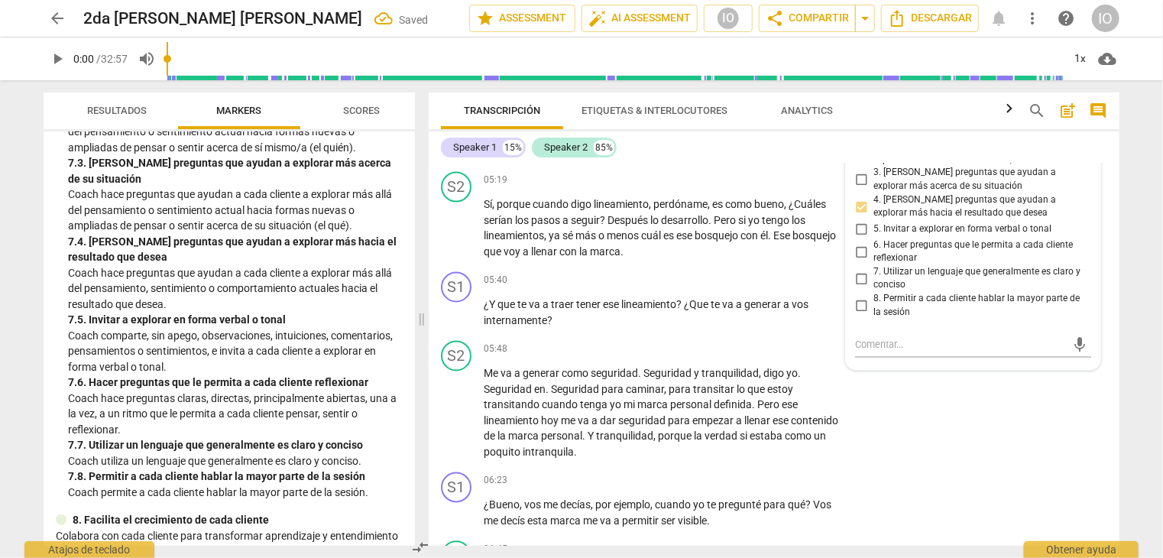
scroll to position [1528, 0]
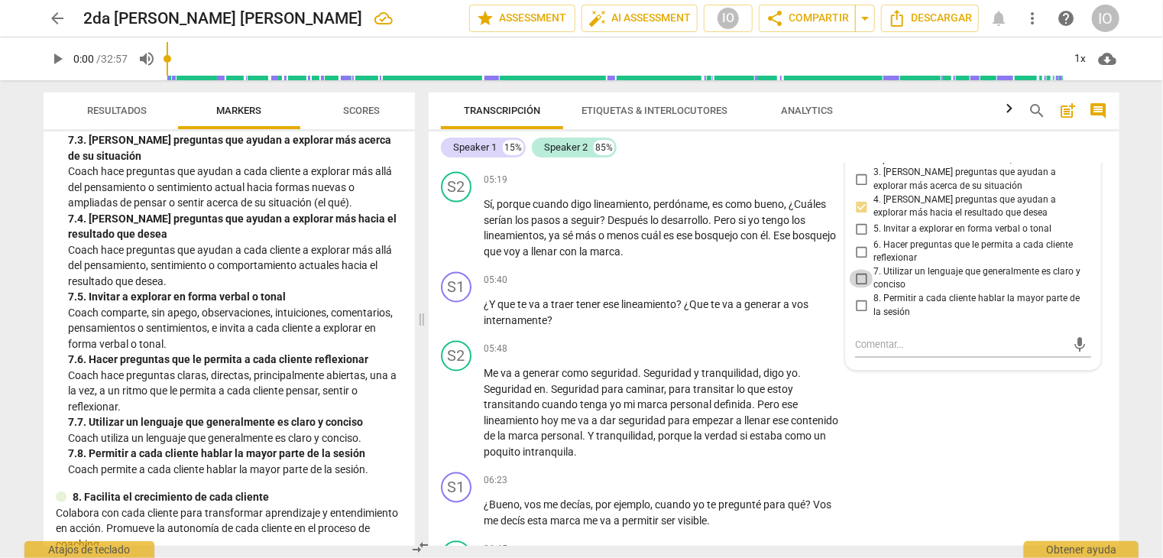
click at [860, 270] on input "7. Utilizar un lenguaje que generalmente es claro y conciso" at bounding box center [861, 279] width 24 height 18
checkbox input "true"
click at [857, 297] on input "8. Permitir a cada cliente hablar la mayor parte de la sesión" at bounding box center [861, 306] width 24 height 18
checkbox input "true"
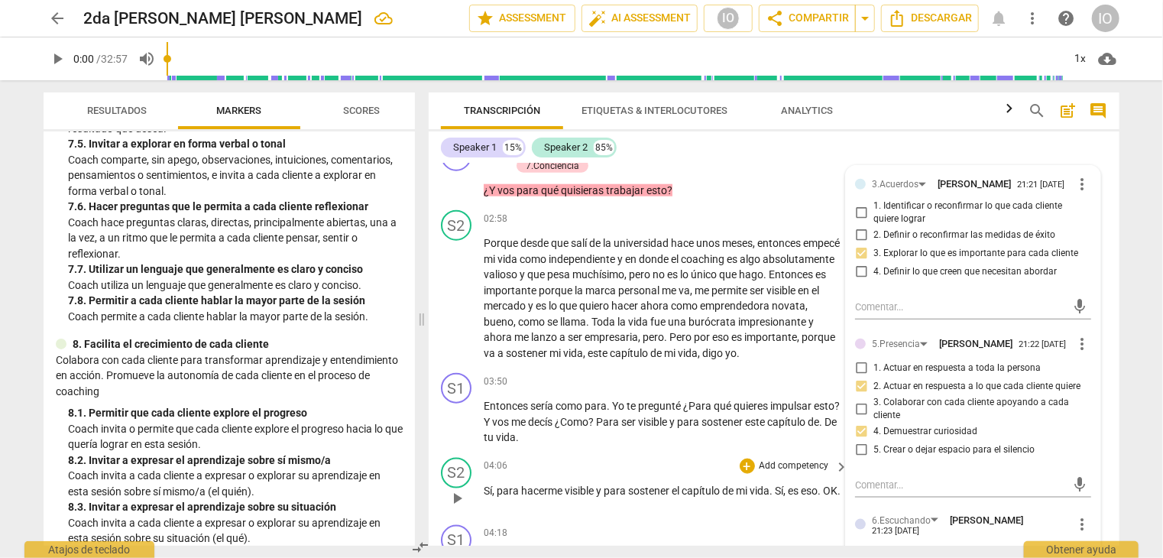
scroll to position [917, 0]
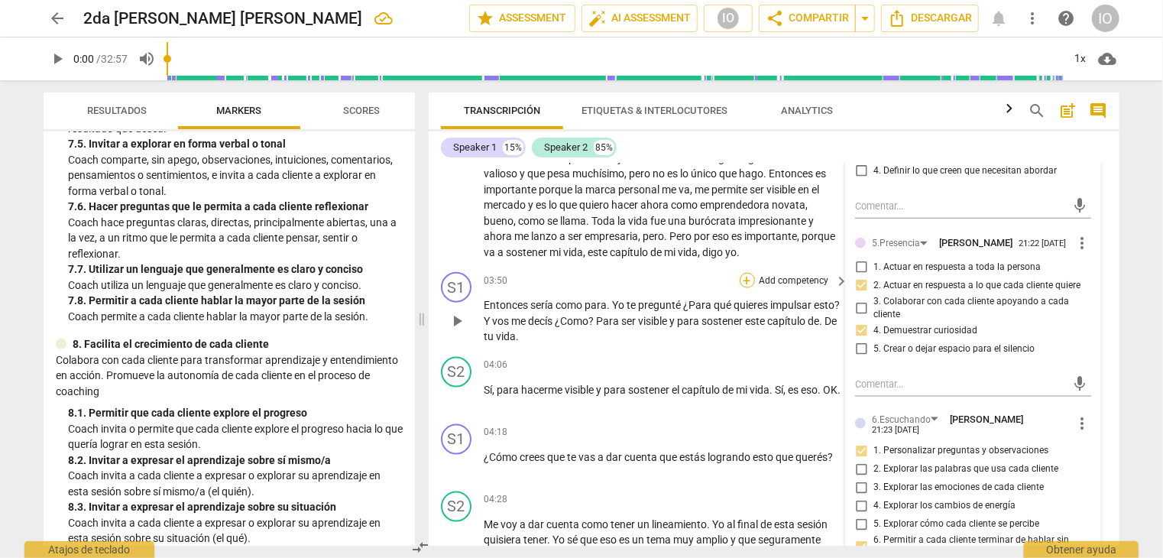
click at [743, 275] on div "+" at bounding box center [747, 280] width 15 height 15
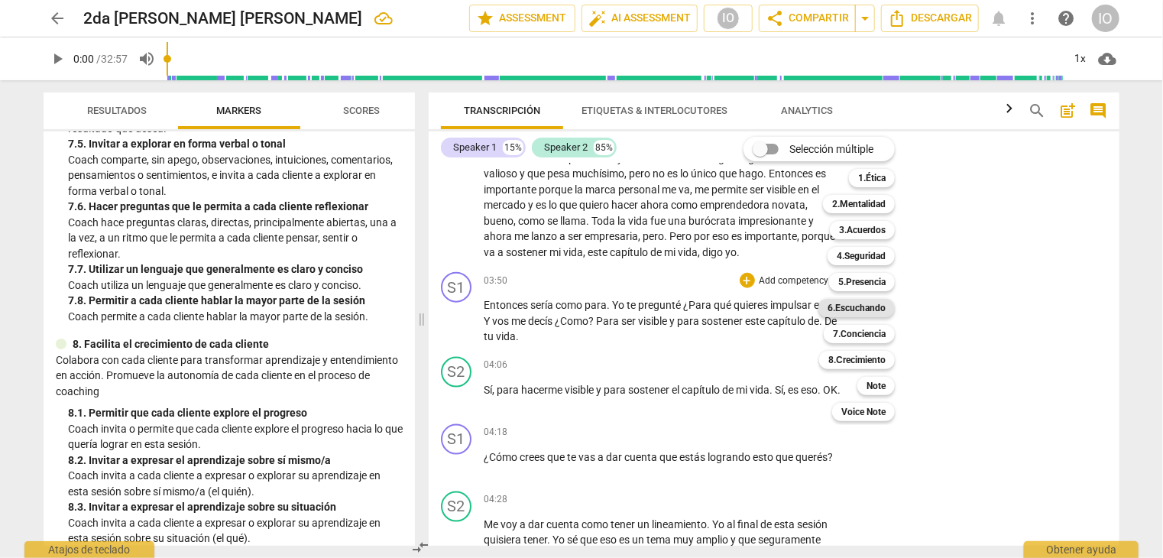
click at [844, 306] on b "6.Escuchando" at bounding box center [856, 308] width 58 height 18
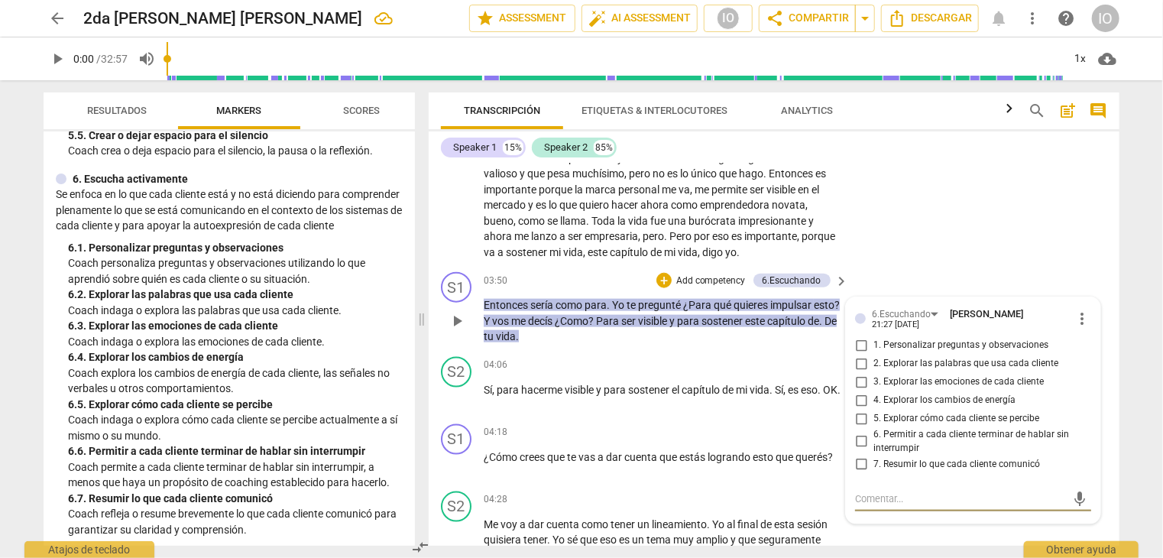
click at [859, 340] on input "1. Personalizar preguntas y observaciones" at bounding box center [861, 345] width 24 height 18
checkbox input "true"
click at [853, 358] on input "2. Explorar las palabras que usa cada cliente" at bounding box center [861, 364] width 24 height 18
checkbox input "true"
click at [859, 413] on input "5. Explorar cómo cada cliente se percibe" at bounding box center [861, 419] width 24 height 18
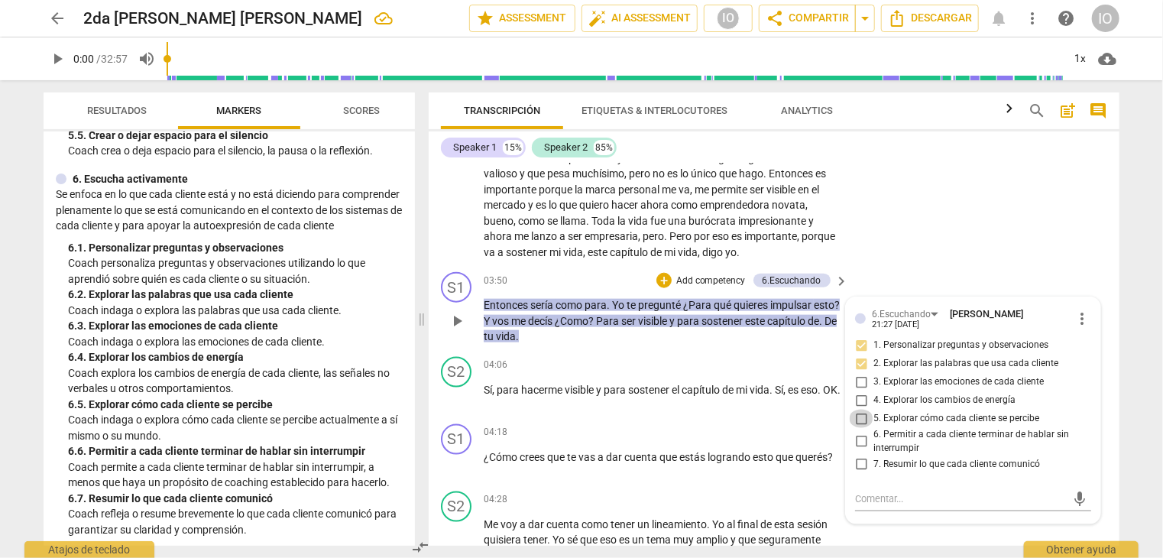
checkbox input "true"
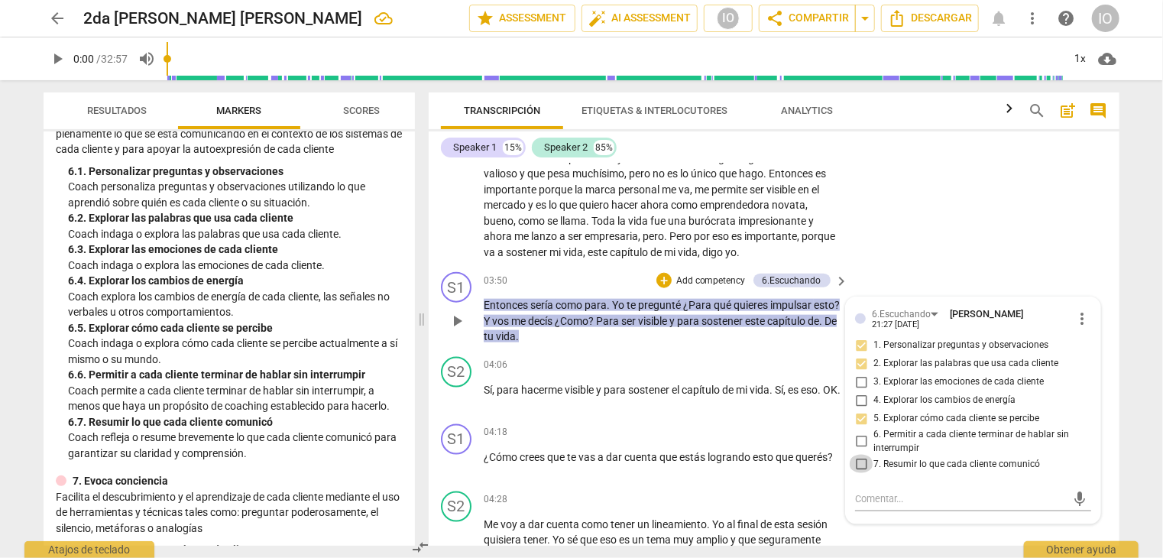
click at [858, 455] on input "7. Resumir lo que cada cliente comunicó" at bounding box center [861, 464] width 24 height 18
checkbox input "true"
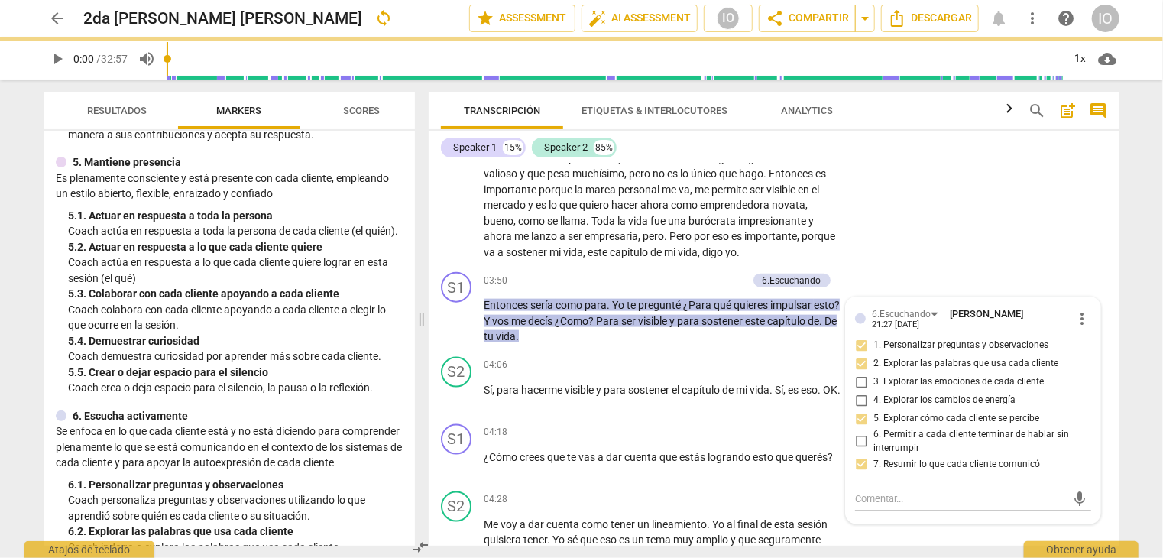
scroll to position [611, 0]
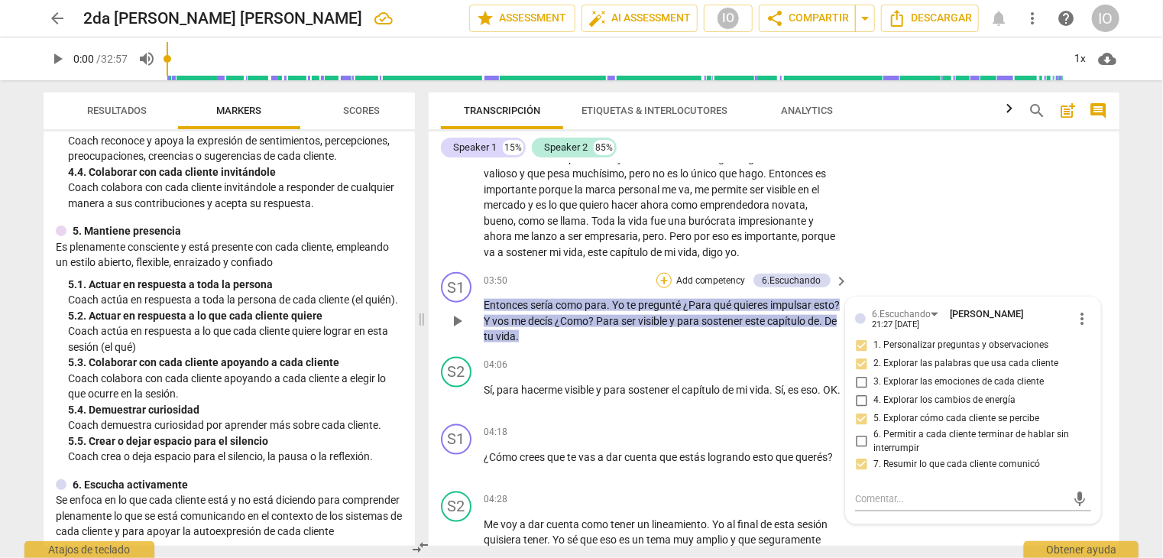
click at [662, 282] on div "+" at bounding box center [663, 280] width 15 height 15
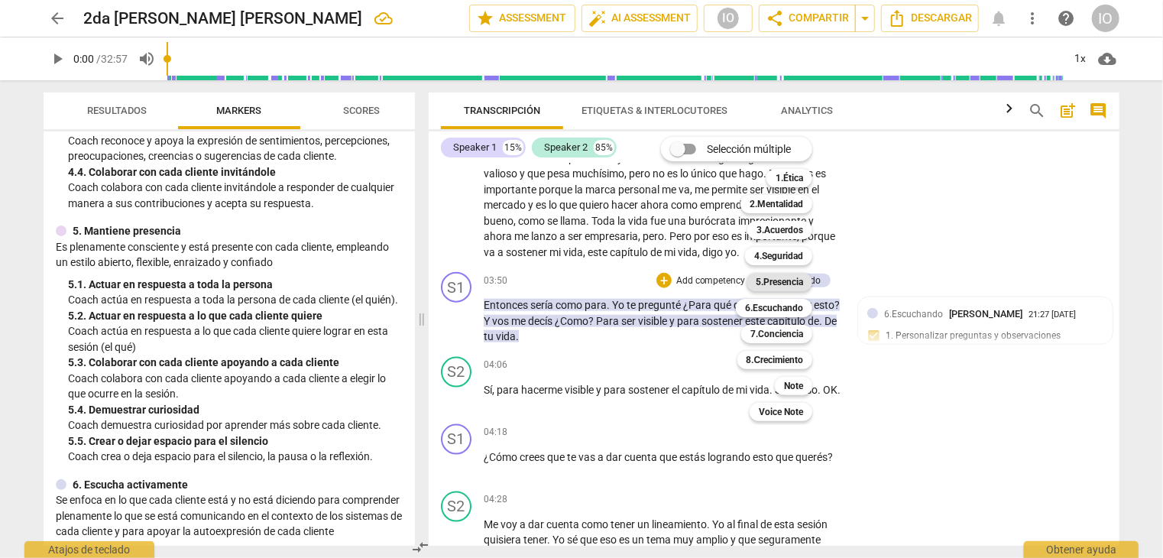
click at [779, 286] on b "5.Presencia" at bounding box center [779, 282] width 47 height 18
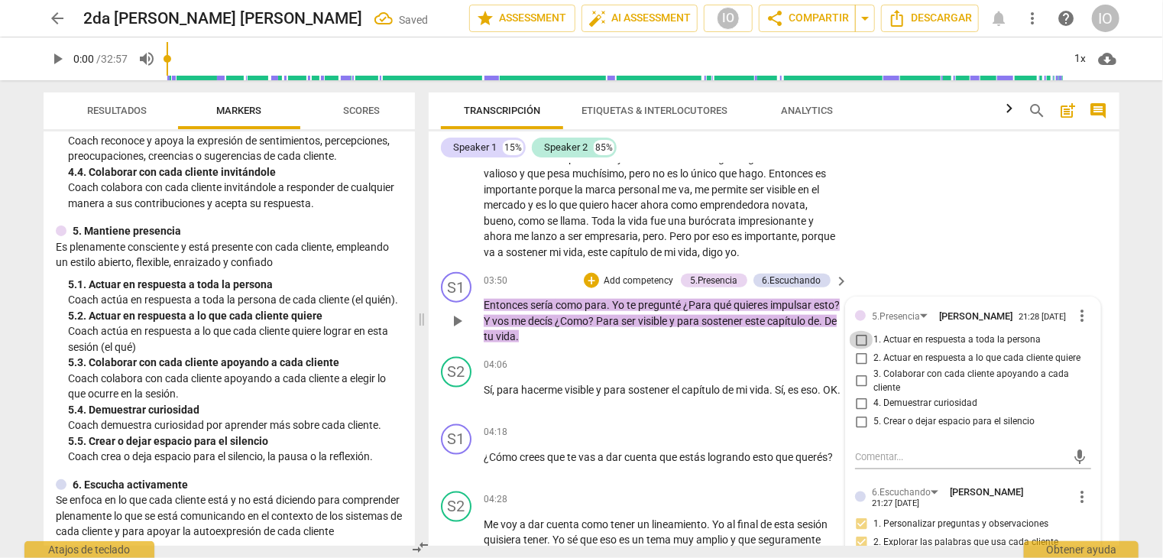
click at [857, 343] on input "1. Actuar en respuesta a toda la persona" at bounding box center [861, 340] width 24 height 18
checkbox input "true"
click at [593, 277] on div "+" at bounding box center [591, 280] width 15 height 15
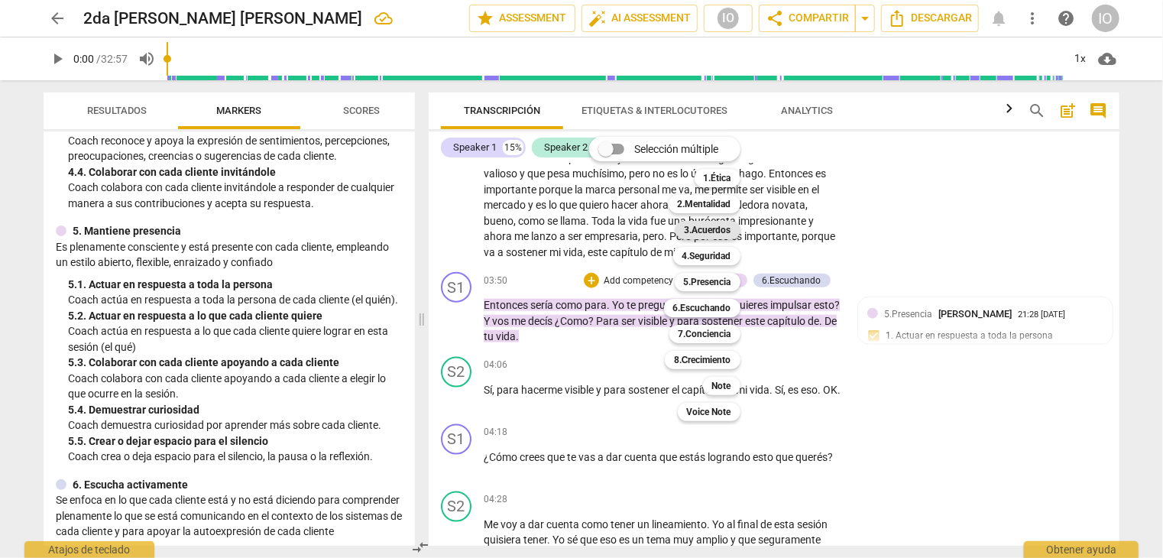
click at [713, 235] on b "3.Acuerdos" at bounding box center [708, 230] width 47 height 18
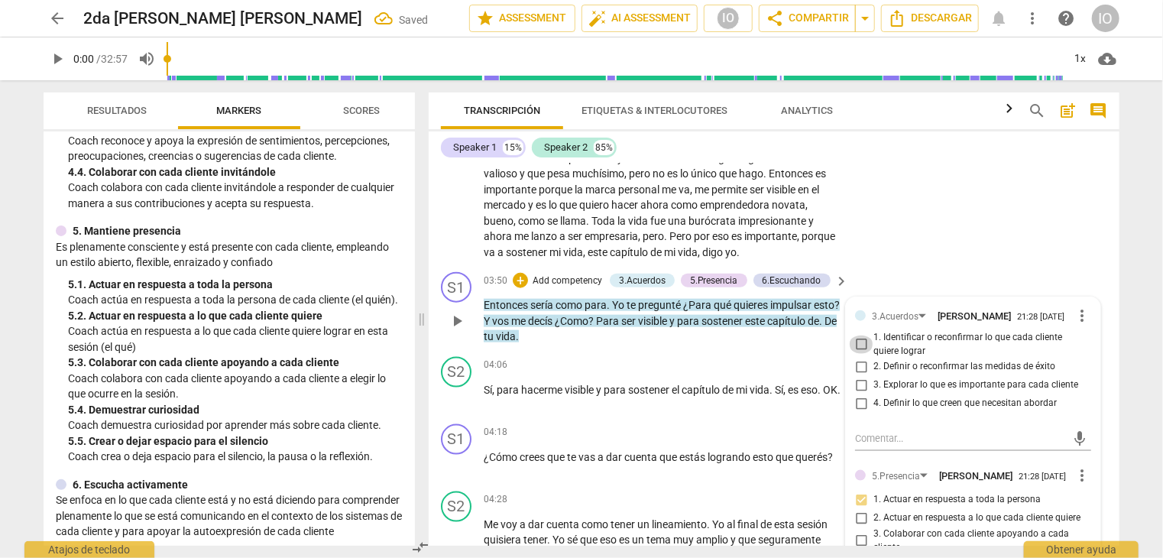
click at [856, 349] on input "1. Identificar o reconfirmar lo que cada cliente quiere lograr" at bounding box center [861, 344] width 24 height 18
checkbox input "true"
click at [862, 380] on input "3. Explorar lo que es importante para cada cliente" at bounding box center [861, 385] width 24 height 18
checkbox input "true"
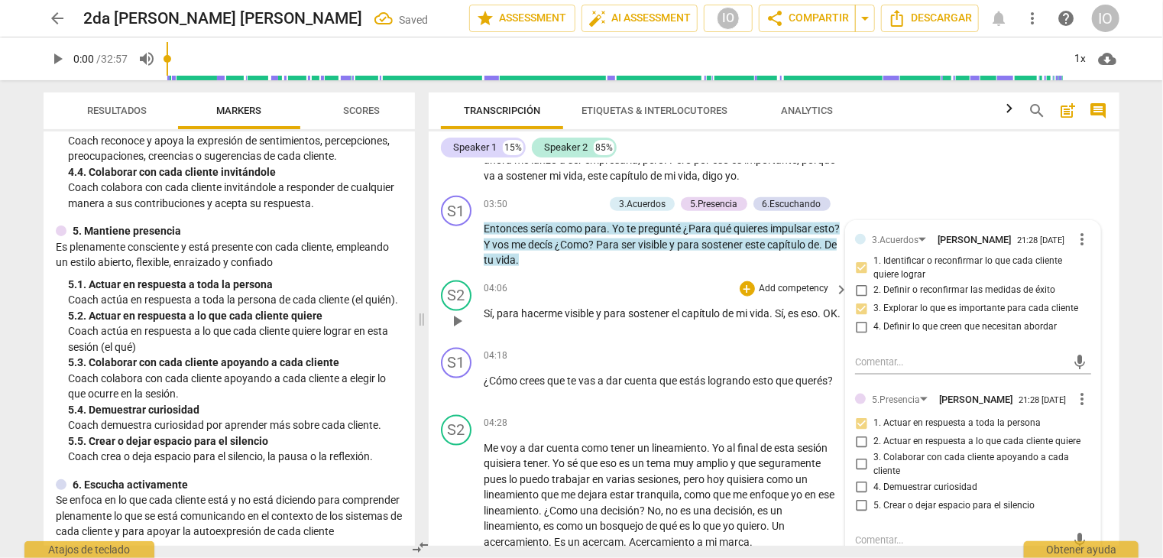
scroll to position [1070, 0]
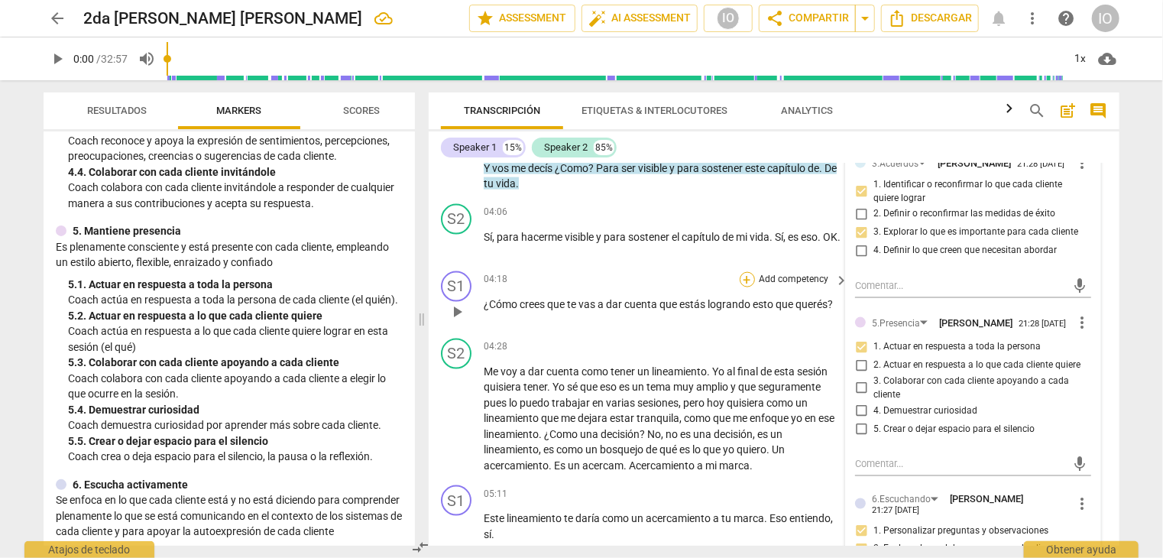
click at [743, 283] on div "+" at bounding box center [747, 279] width 15 height 15
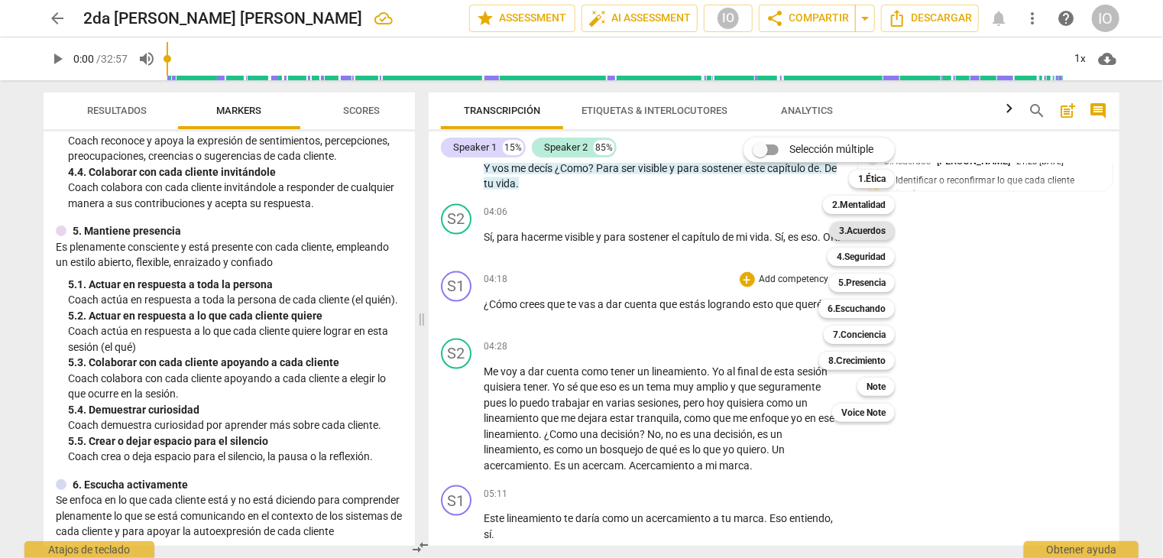
click at [850, 230] on b "3.Acuerdos" at bounding box center [862, 231] width 47 height 18
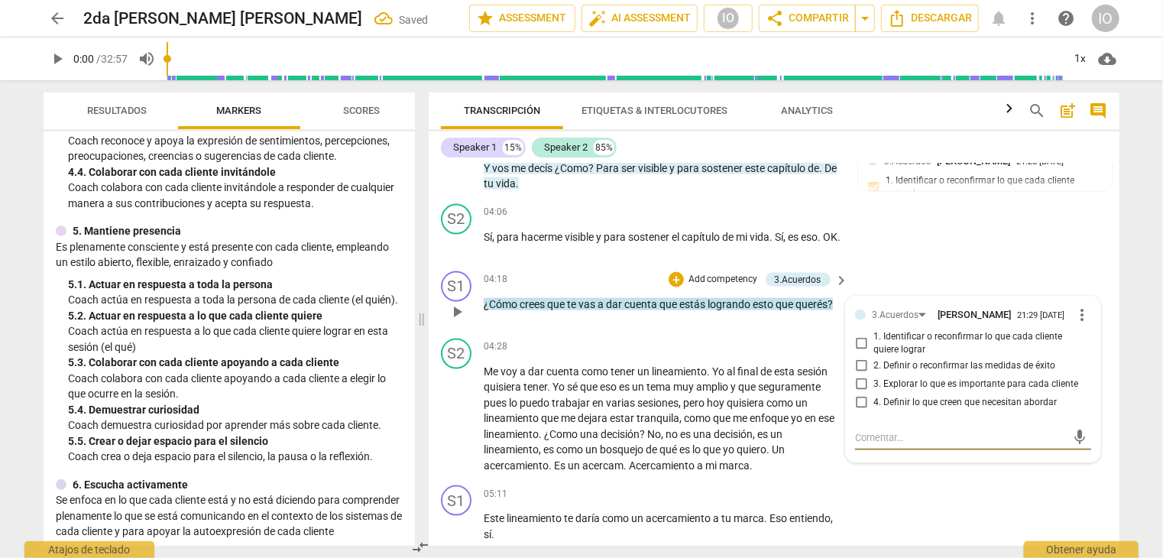
click at [859, 364] on input "2. Definir o reconfirmar las medidas de éxito" at bounding box center [861, 366] width 24 height 18
checkbox input "true"
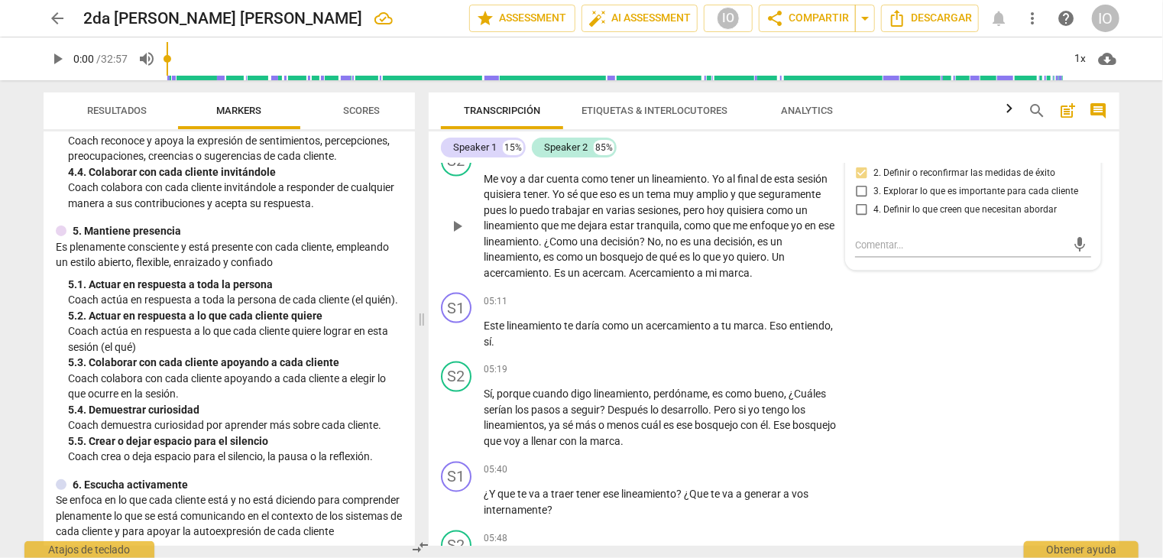
scroll to position [1299, 0]
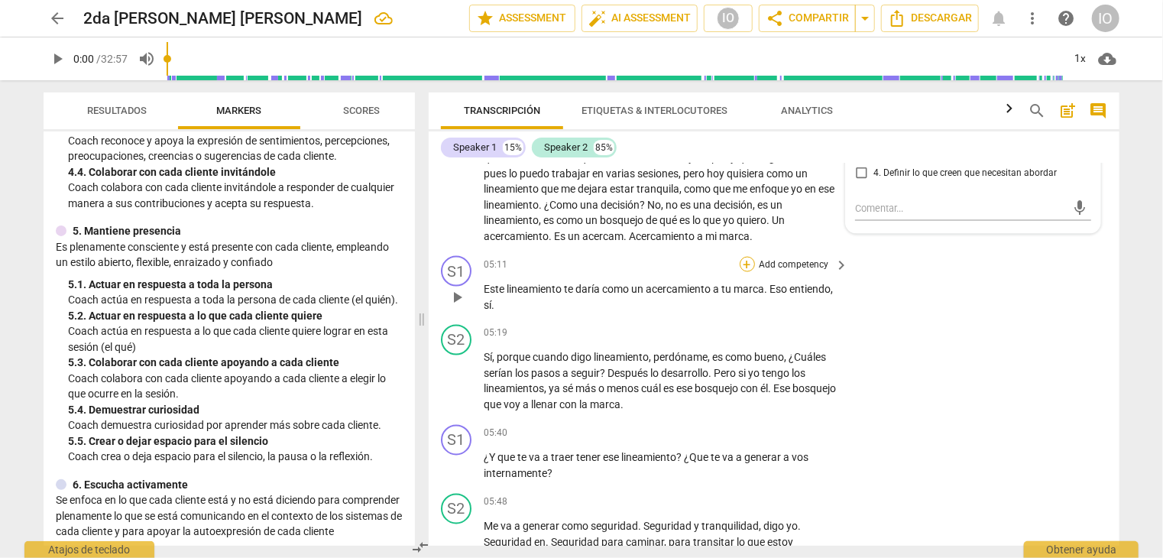
click at [744, 270] on div "+" at bounding box center [747, 264] width 15 height 15
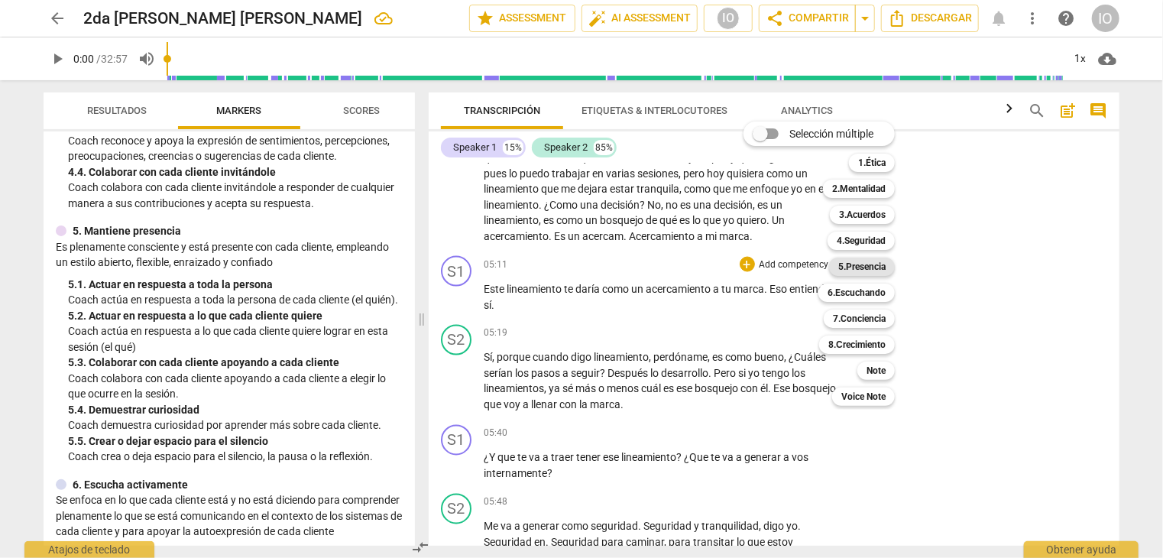
click at [852, 273] on b "5.Presencia" at bounding box center [861, 266] width 47 height 18
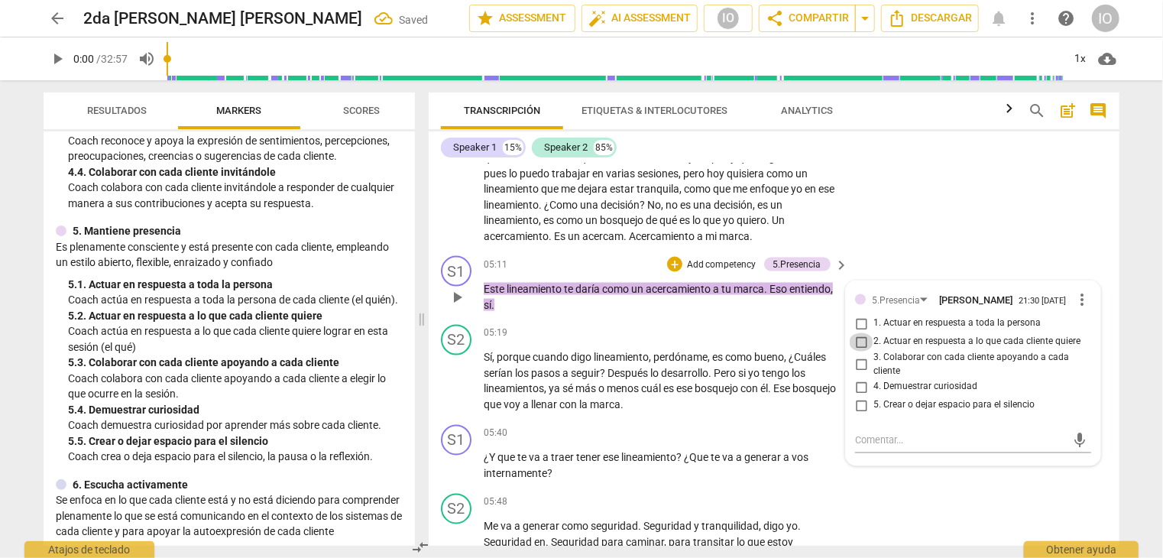
click at [857, 339] on input "2. Actuar en respuesta a lo que cada cliente quiere" at bounding box center [861, 342] width 24 height 18
checkbox input "true"
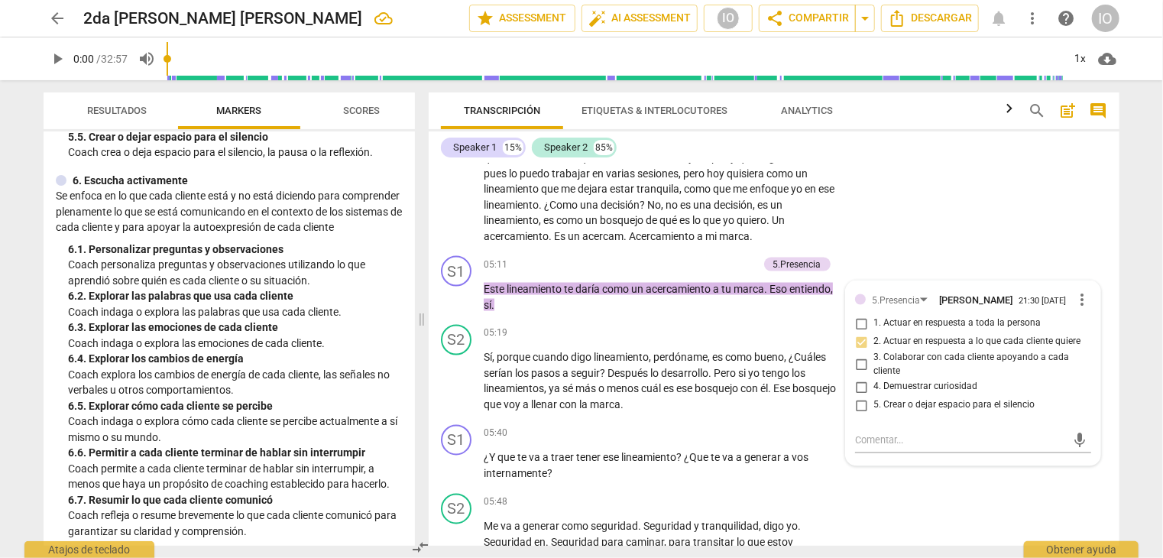
scroll to position [917, 0]
click at [675, 269] on div "+" at bounding box center [674, 264] width 15 height 15
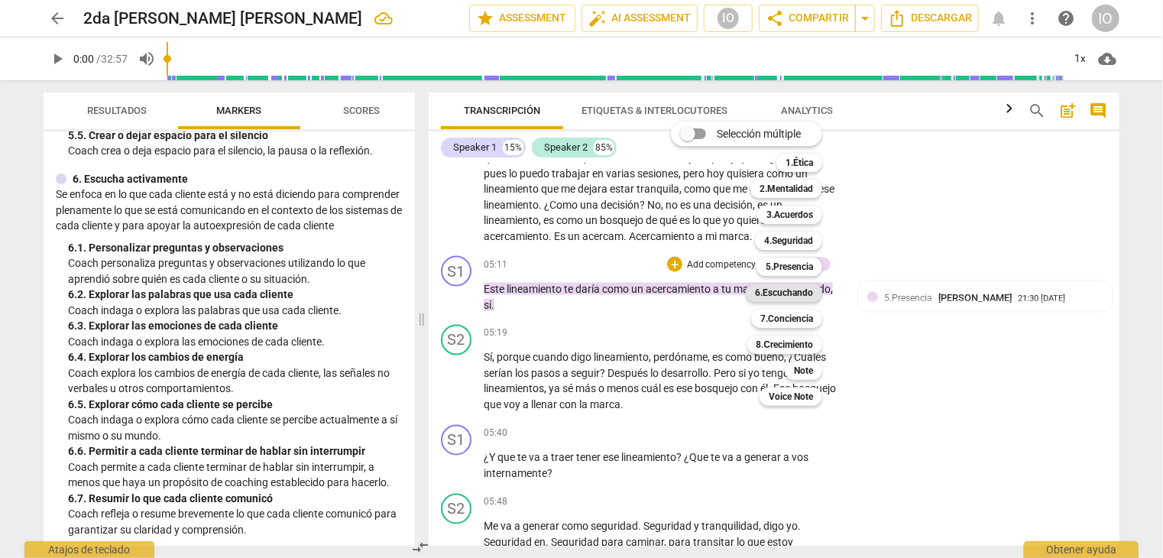
click at [775, 296] on b "6.Escuchando" at bounding box center [784, 292] width 58 height 18
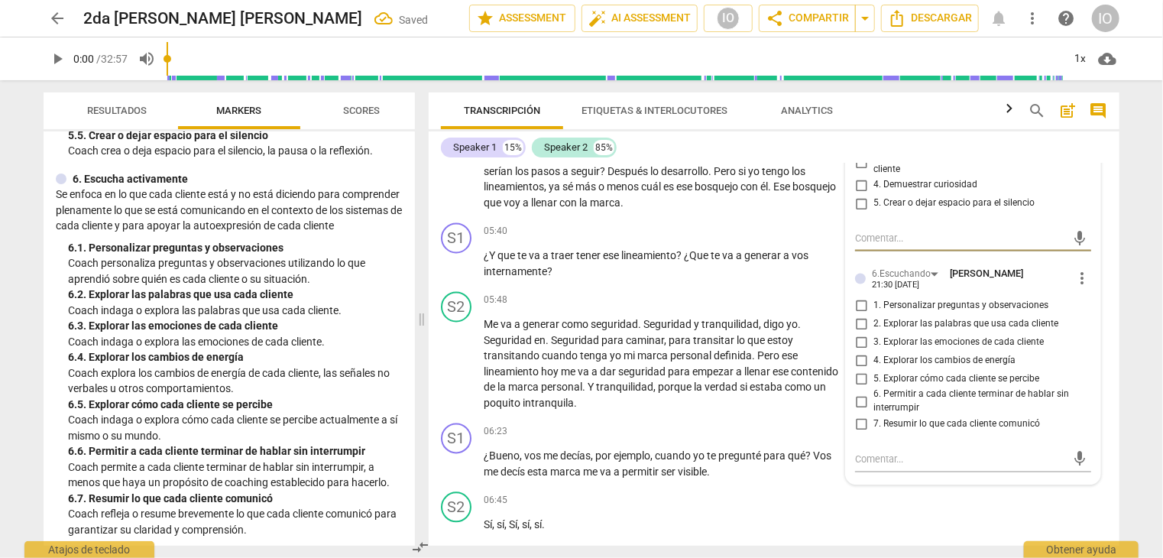
scroll to position [1528, 0]
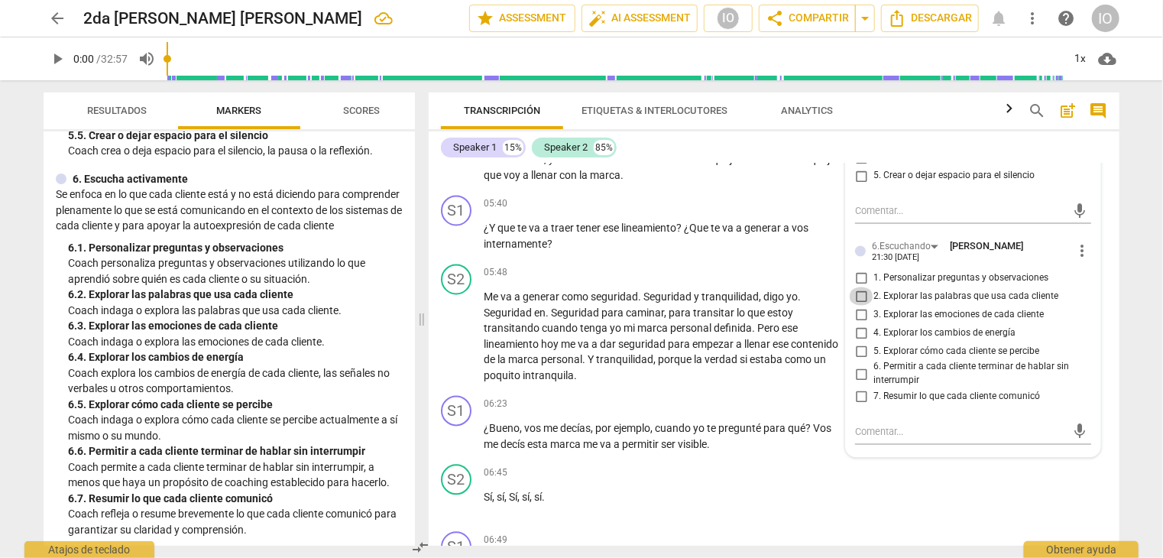
click at [857, 288] on input "2. Explorar las palabras que usa cada cliente" at bounding box center [861, 296] width 24 height 18
checkbox input "true"
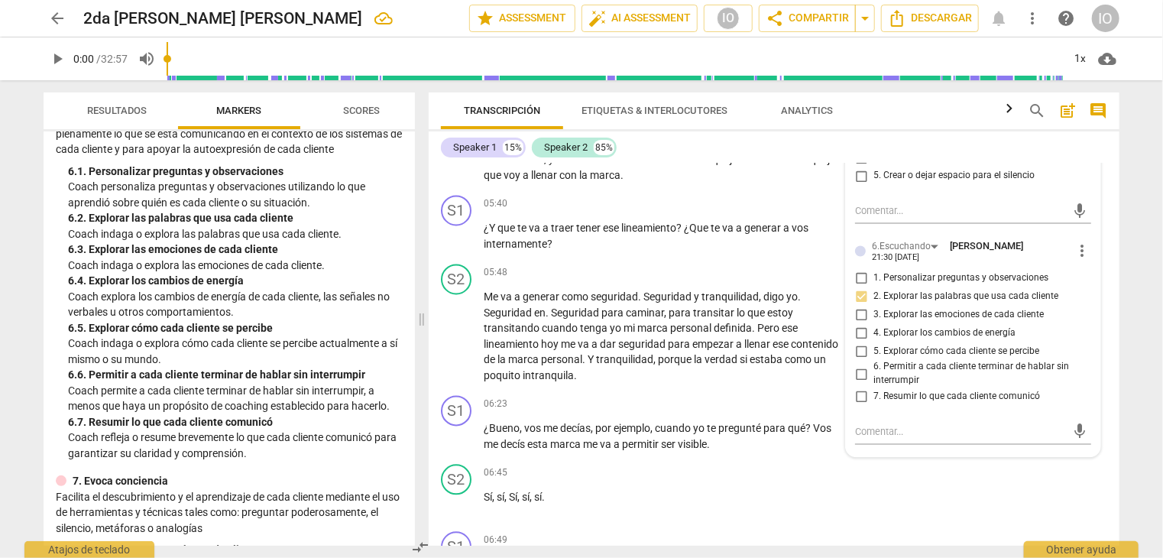
scroll to position [1070, 0]
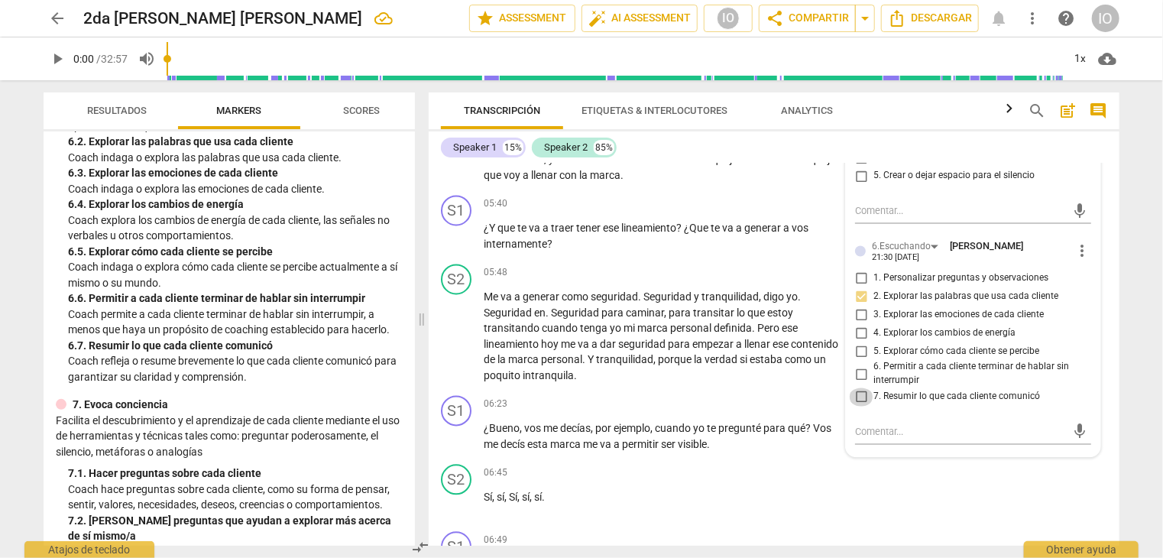
click at [857, 388] on input "7. Resumir lo que cada cliente comunicó" at bounding box center [861, 397] width 24 height 18
checkbox input "true"
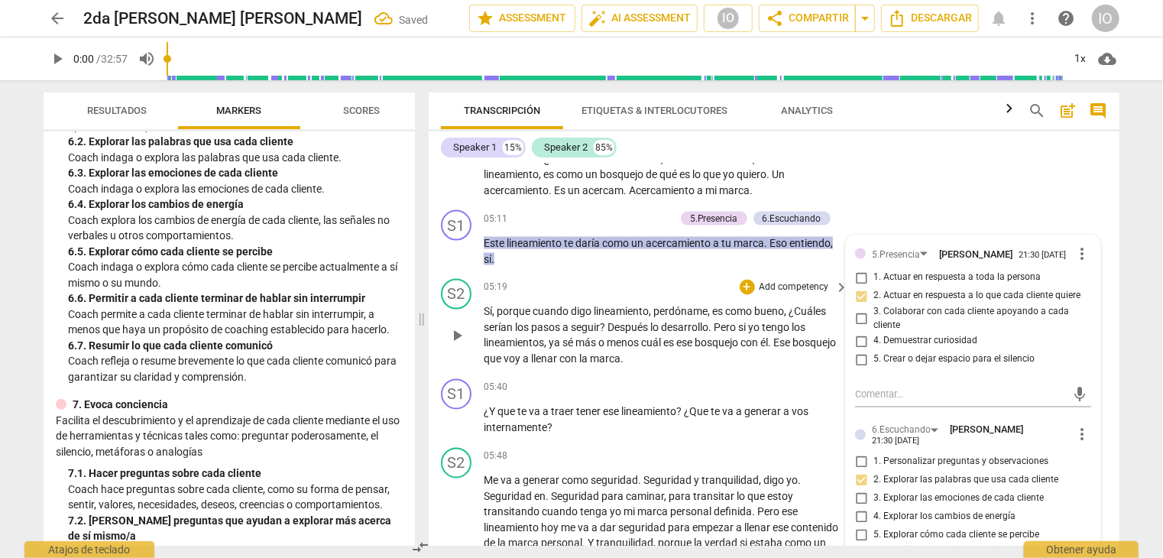
scroll to position [1299, 0]
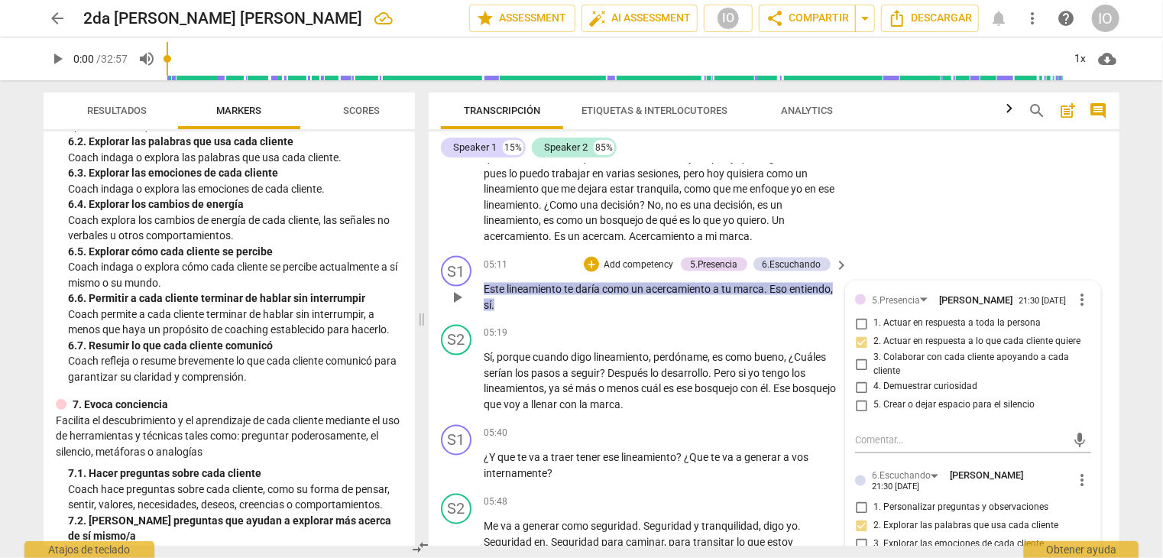
click at [858, 498] on input "1. Personalizar preguntas y observaciones" at bounding box center [861, 507] width 24 height 18
checkbox input "true"
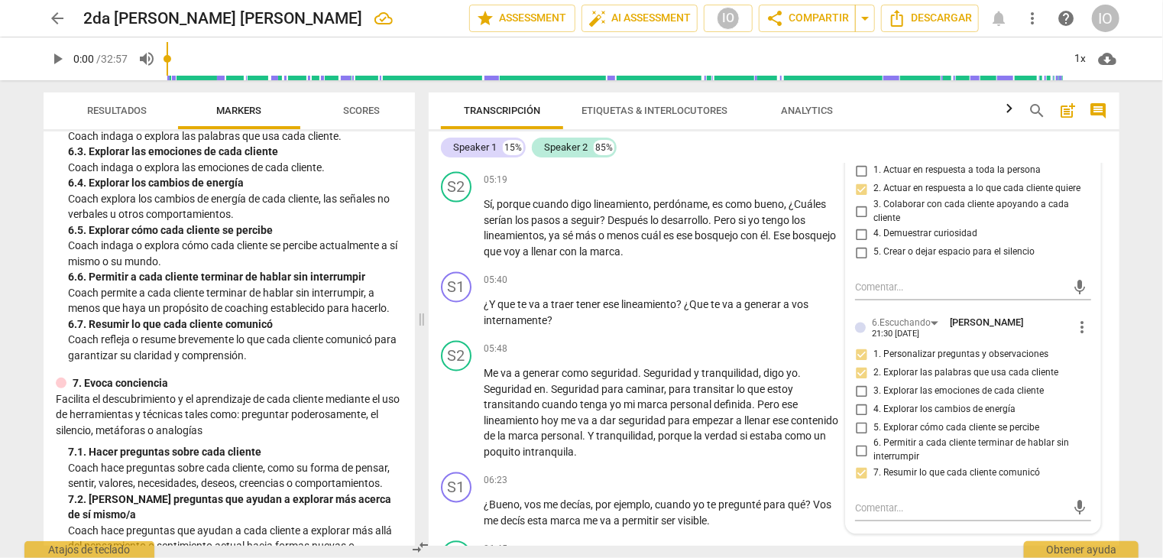
scroll to position [1223, 0]
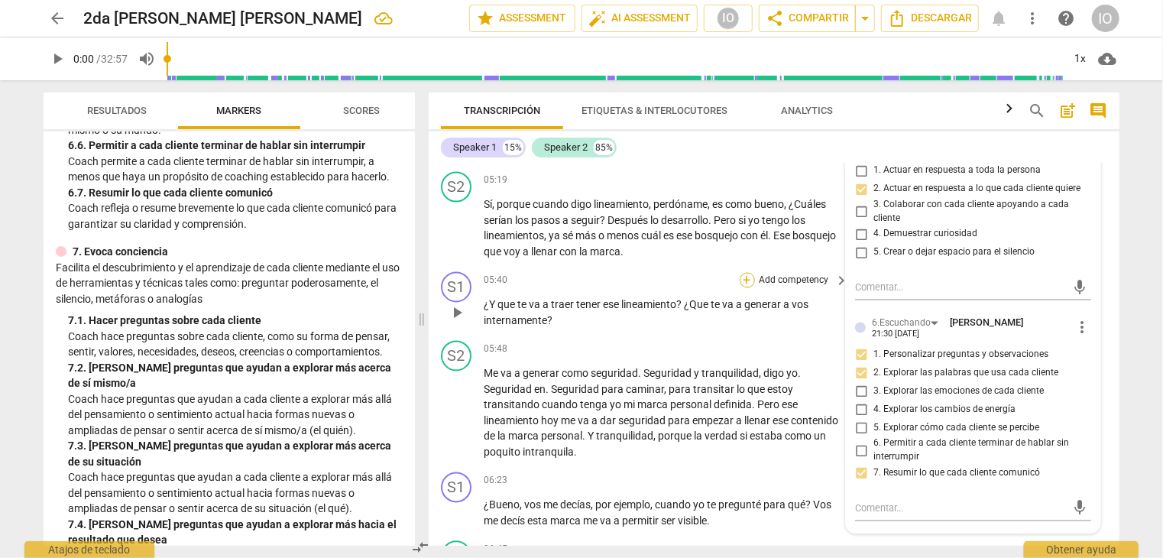
click at [743, 278] on div "+" at bounding box center [747, 280] width 15 height 15
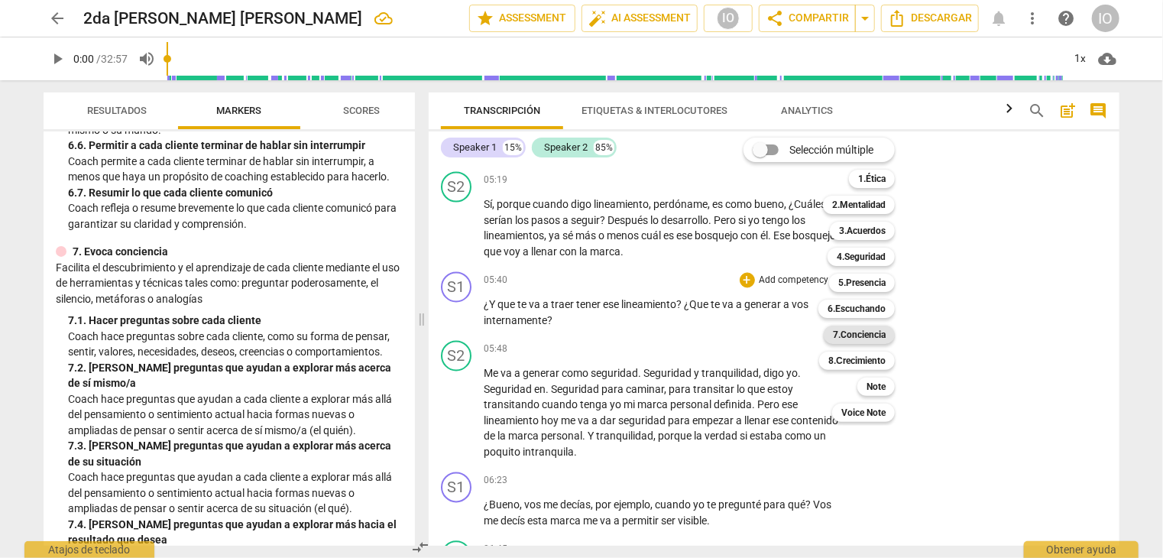
click at [861, 334] on b "7.Conciencia" at bounding box center [859, 334] width 53 height 18
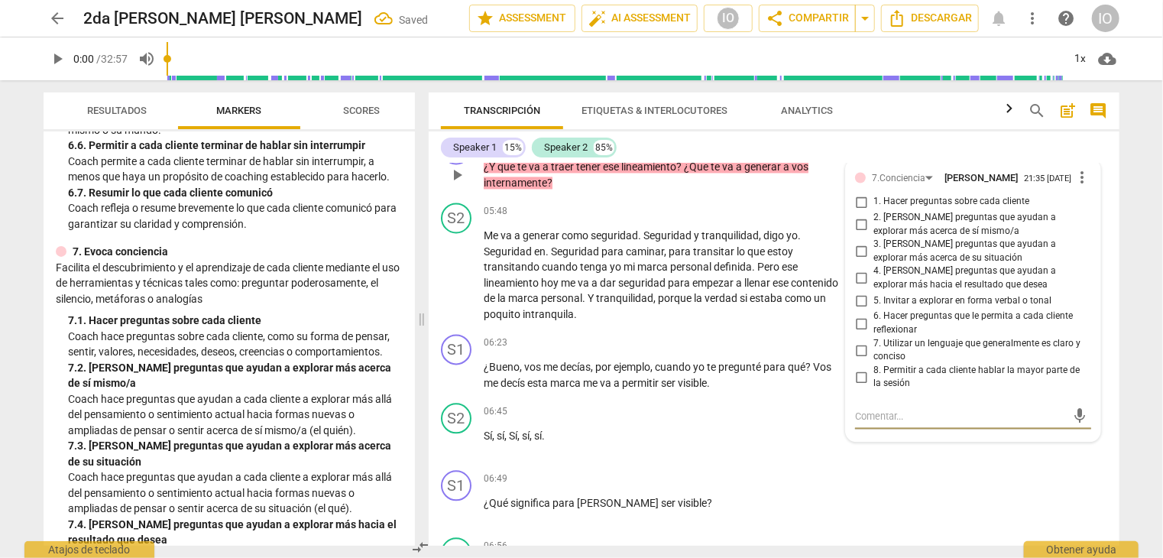
scroll to position [1421, 0]
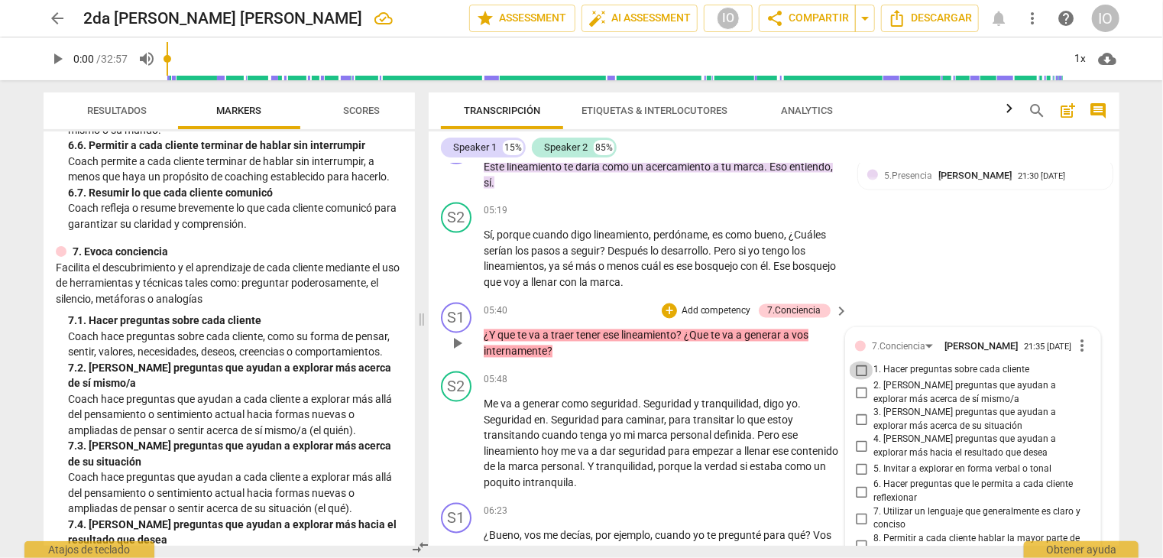
click at [862, 369] on input "1. Hacer preguntas sobre cada cliente" at bounding box center [861, 370] width 24 height 18
checkbox input "true"
click at [856, 392] on input "2. [PERSON_NAME] preguntas que ayudan a explorar más acerca de sí mismo/a" at bounding box center [861, 393] width 24 height 18
checkbox input "true"
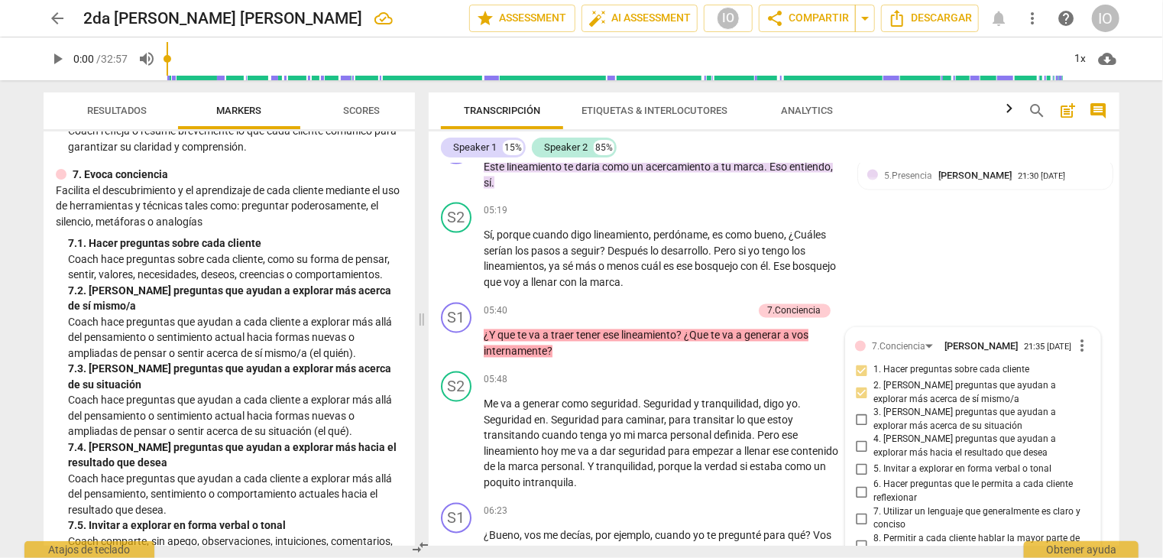
scroll to position [1375, 0]
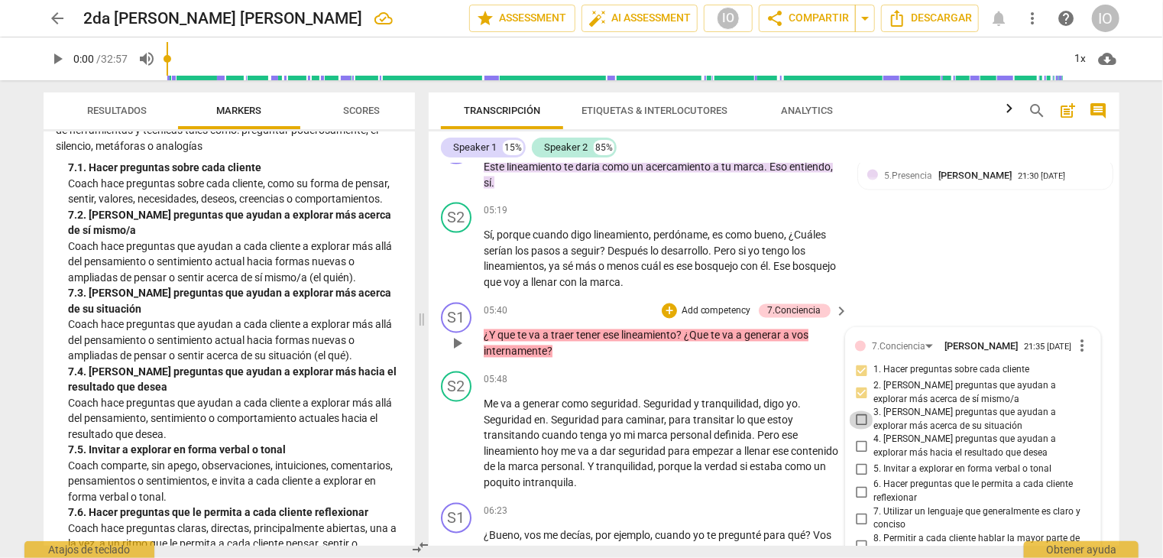
click at [860, 416] on input "3. [PERSON_NAME] preguntas que ayudan a explorar más acerca de su situación" at bounding box center [861, 420] width 24 height 18
checkbox input "true"
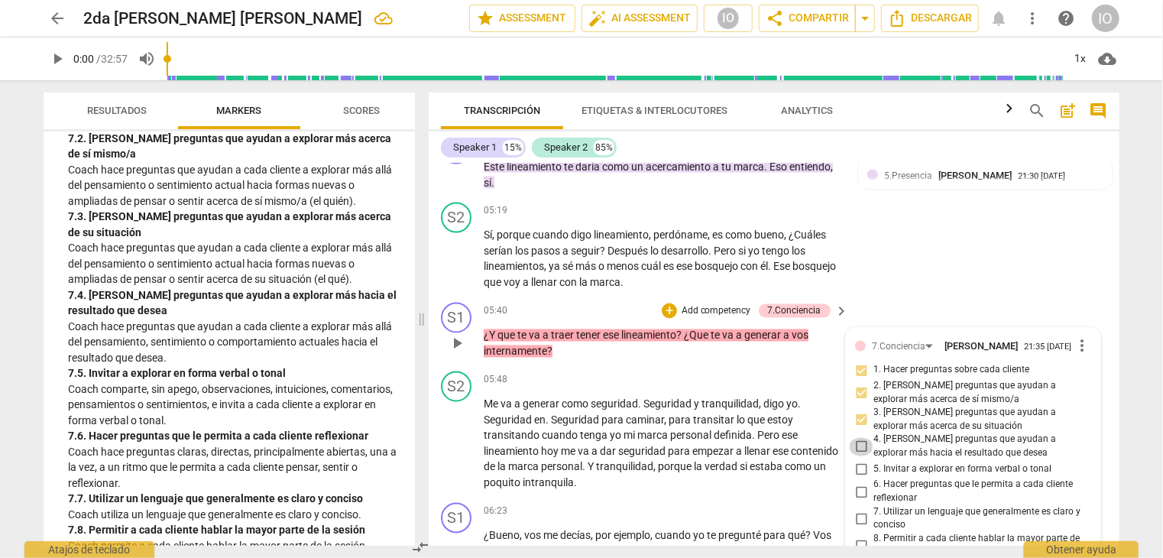
click at [857, 447] on input "4. [PERSON_NAME] preguntas que ayudan a explorar más hacia el resultado que des…" at bounding box center [861, 447] width 24 height 18
checkbox input "true"
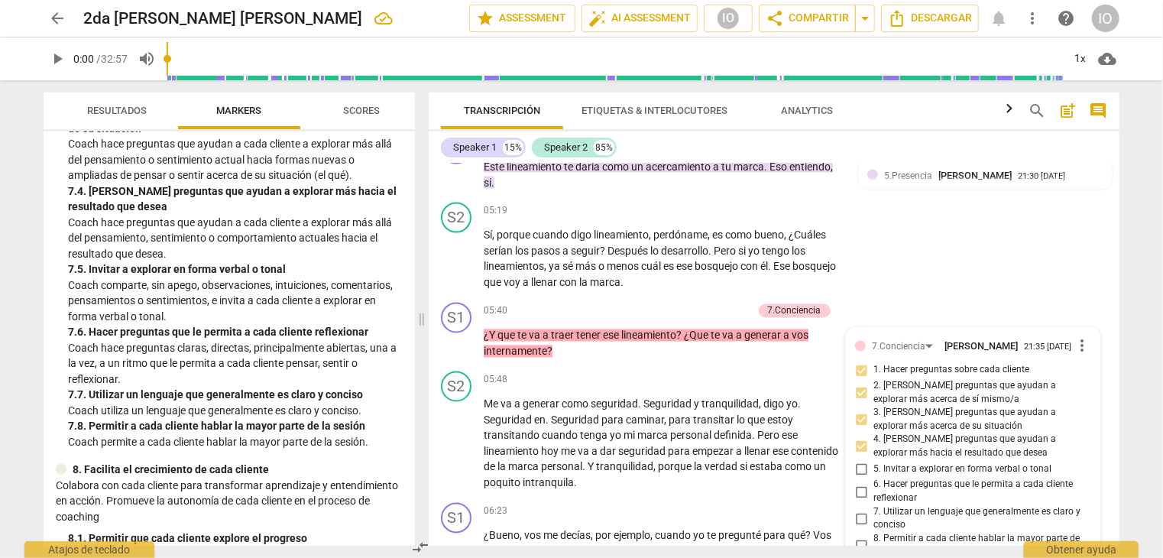
scroll to position [1605, 0]
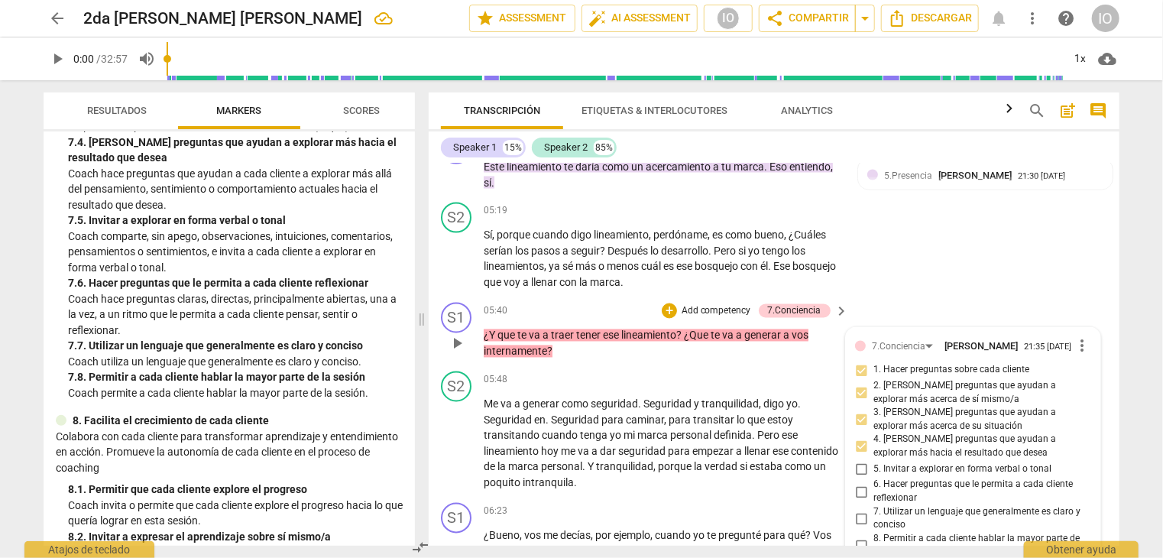
click at [856, 490] on input "6. Hacer preguntas que le permita a cada cliente reflexionar" at bounding box center [861, 492] width 24 height 18
checkbox input "true"
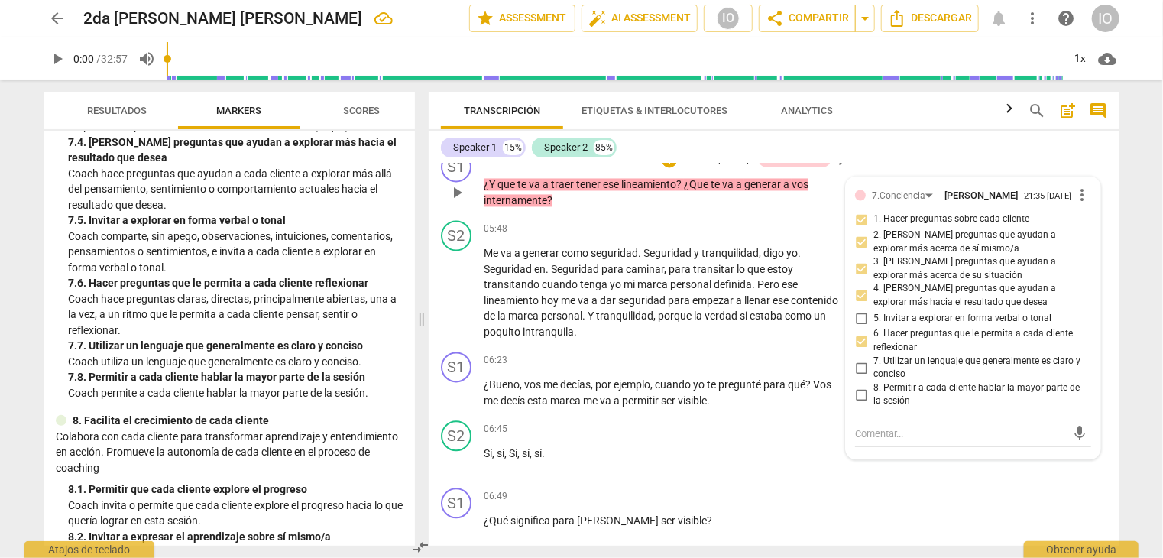
scroll to position [1574, 0]
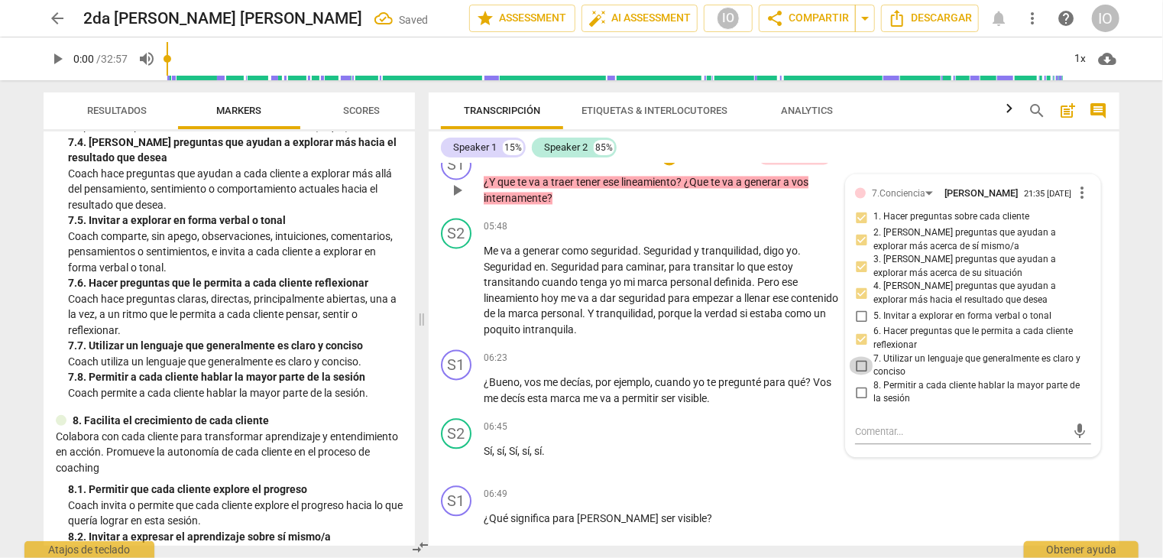
click at [860, 361] on input "7. Utilizar un lenguaje que generalmente es claro y conciso" at bounding box center [861, 366] width 24 height 18
checkbox input "true"
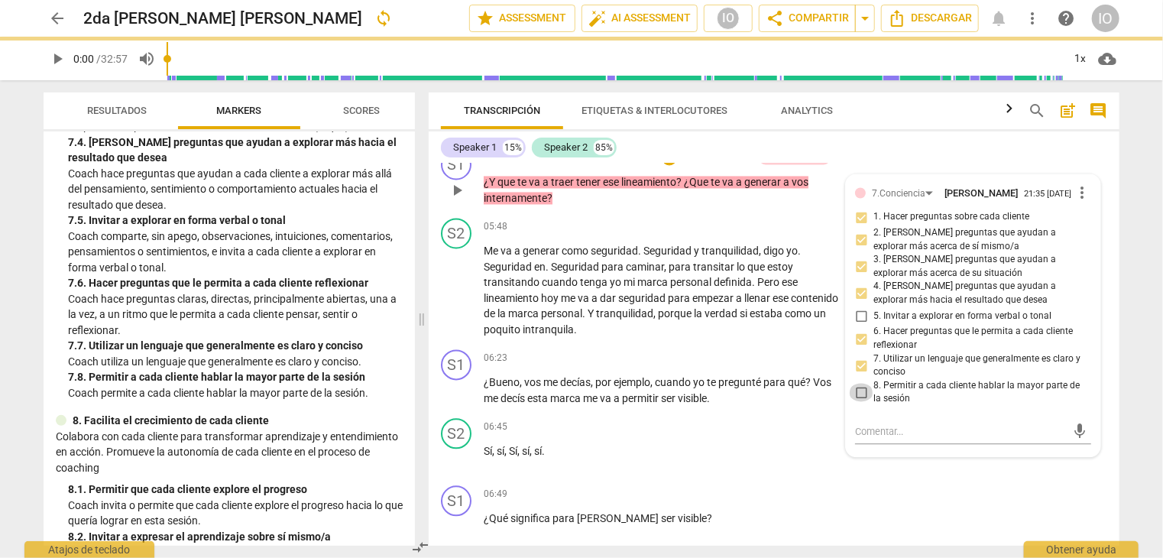
click at [859, 393] on input "8. Permitir a cada cliente hablar la mayor parte de la sesión" at bounding box center [861, 393] width 24 height 18
checkbox input "true"
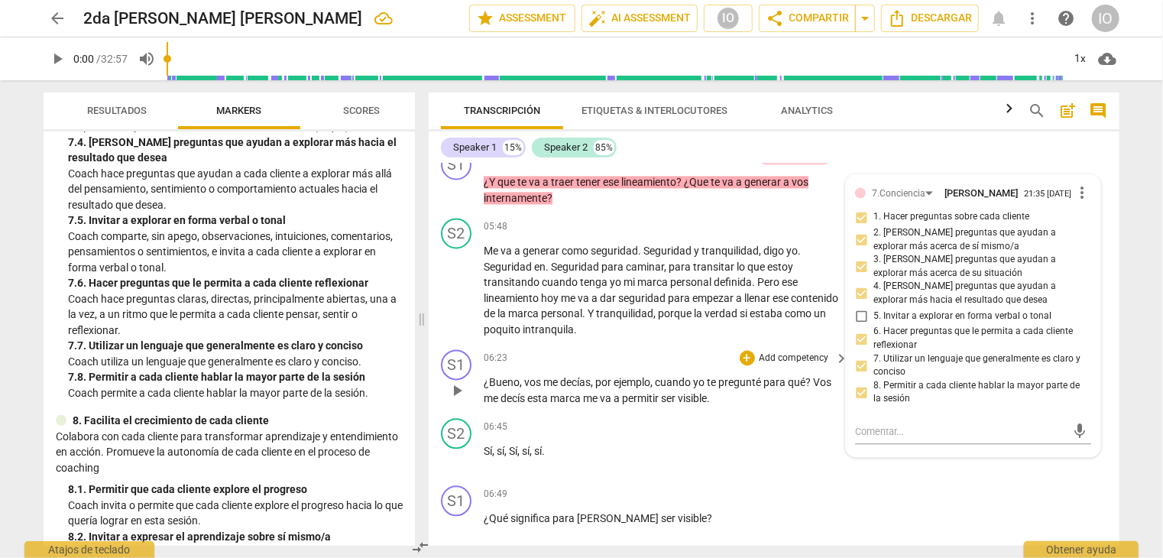
scroll to position [1650, 0]
